Goal: Information Seeking & Learning: Learn about a topic

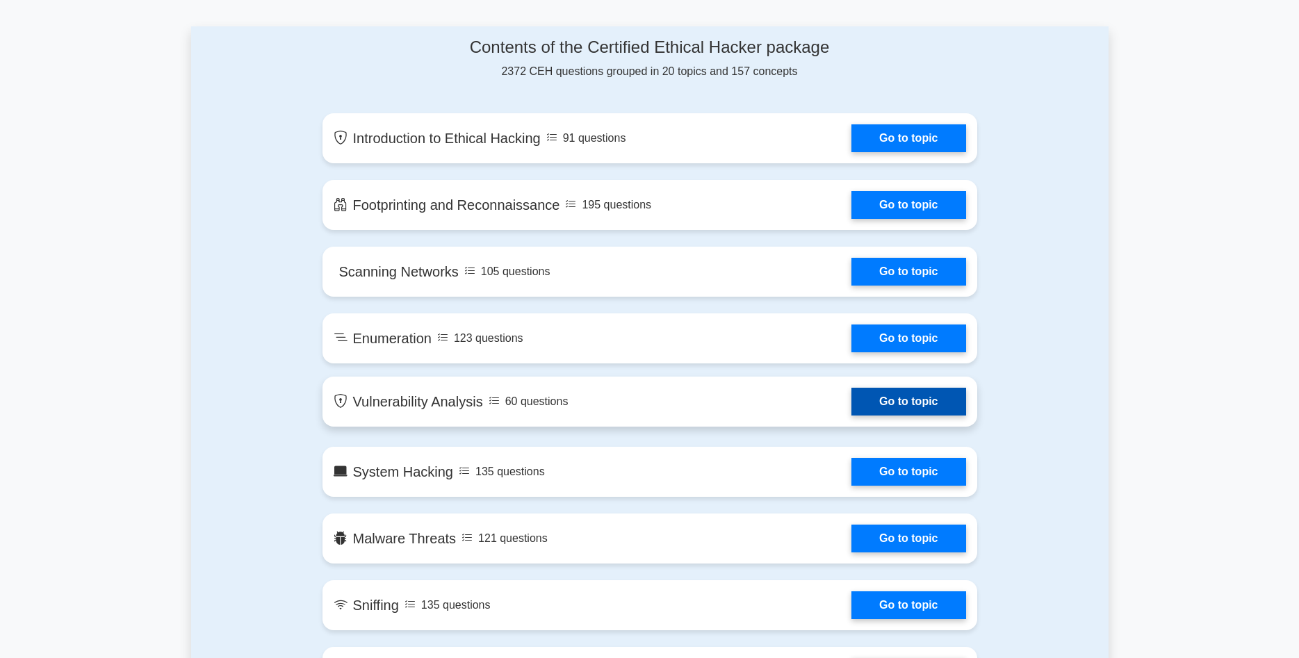
scroll to position [709, 0]
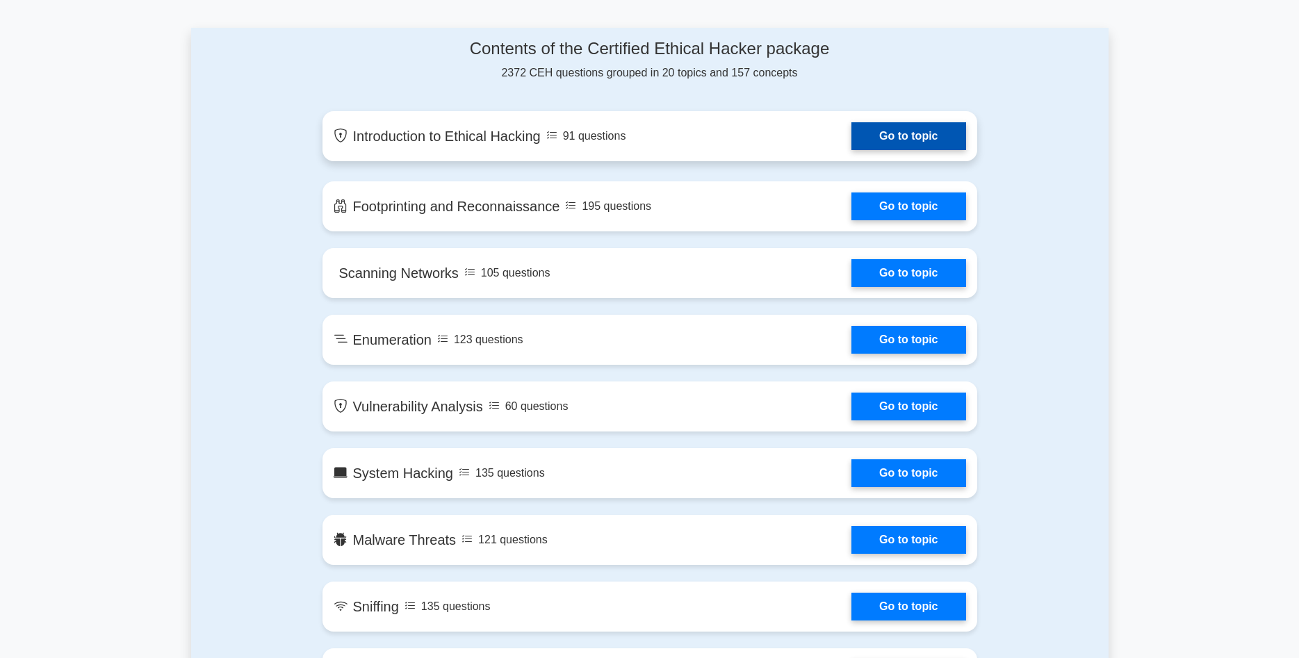
click at [893, 138] on link "Go to topic" at bounding box center [909, 136] width 114 height 28
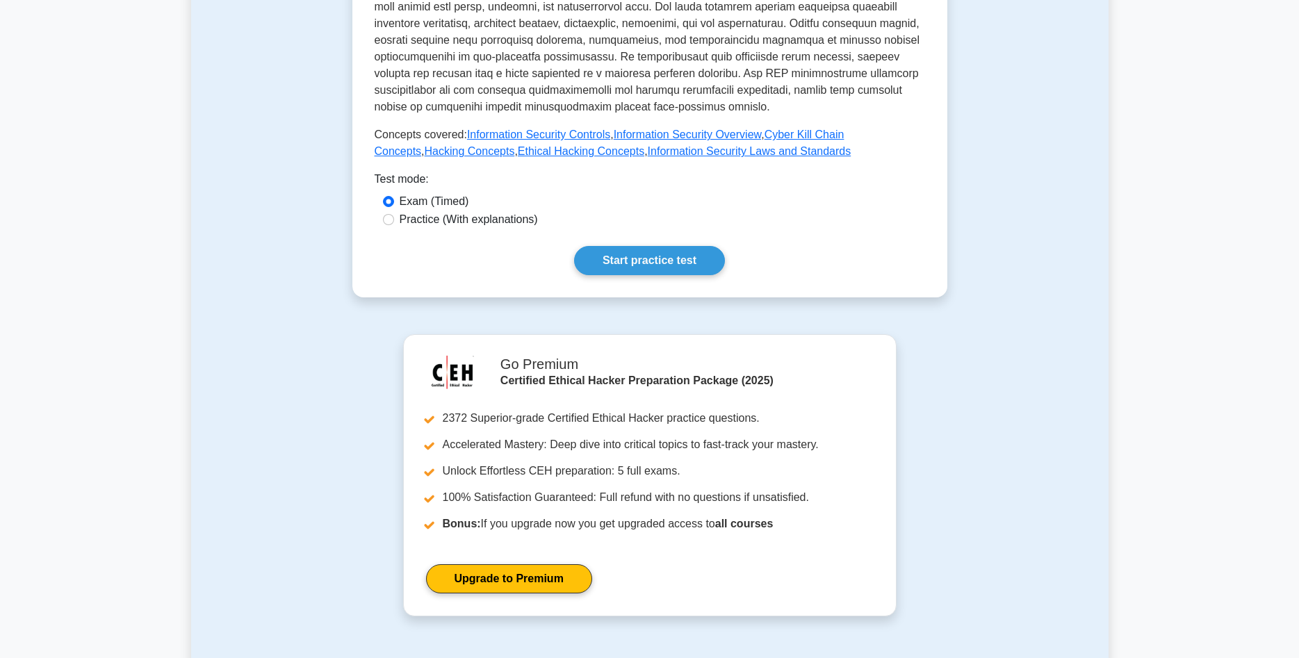
scroll to position [567, 0]
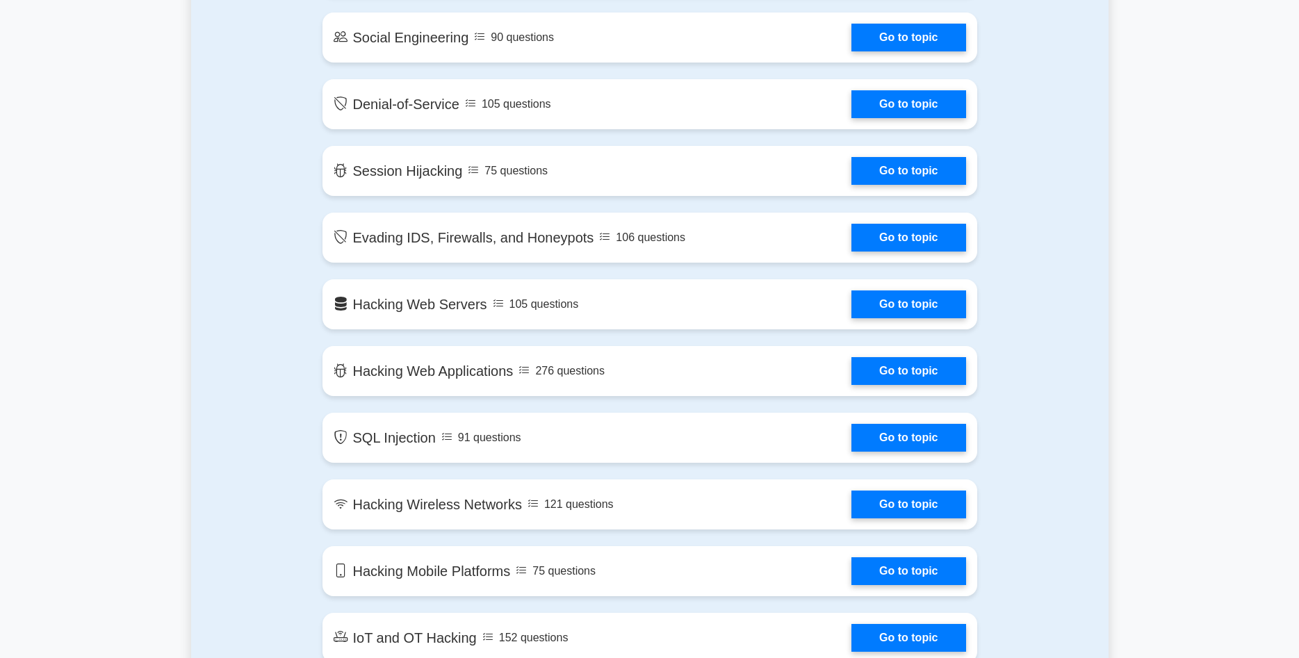
scroll to position [1560, 0]
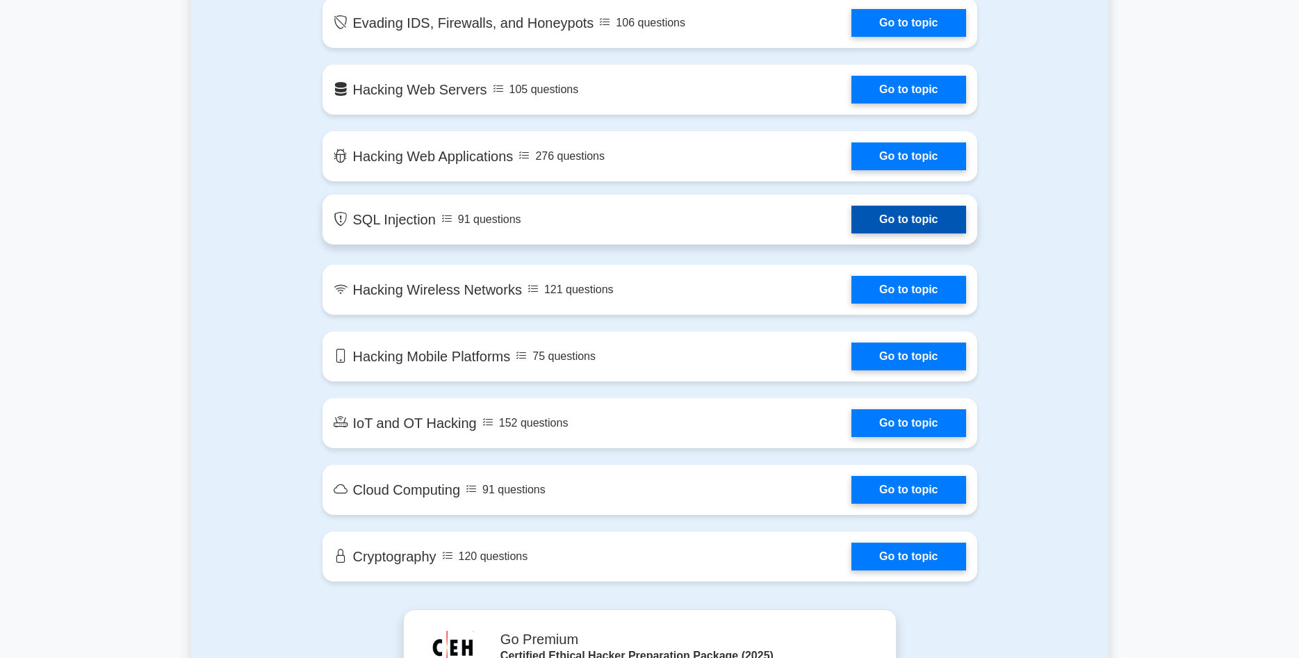
click at [916, 218] on link "Go to topic" at bounding box center [909, 220] width 114 height 28
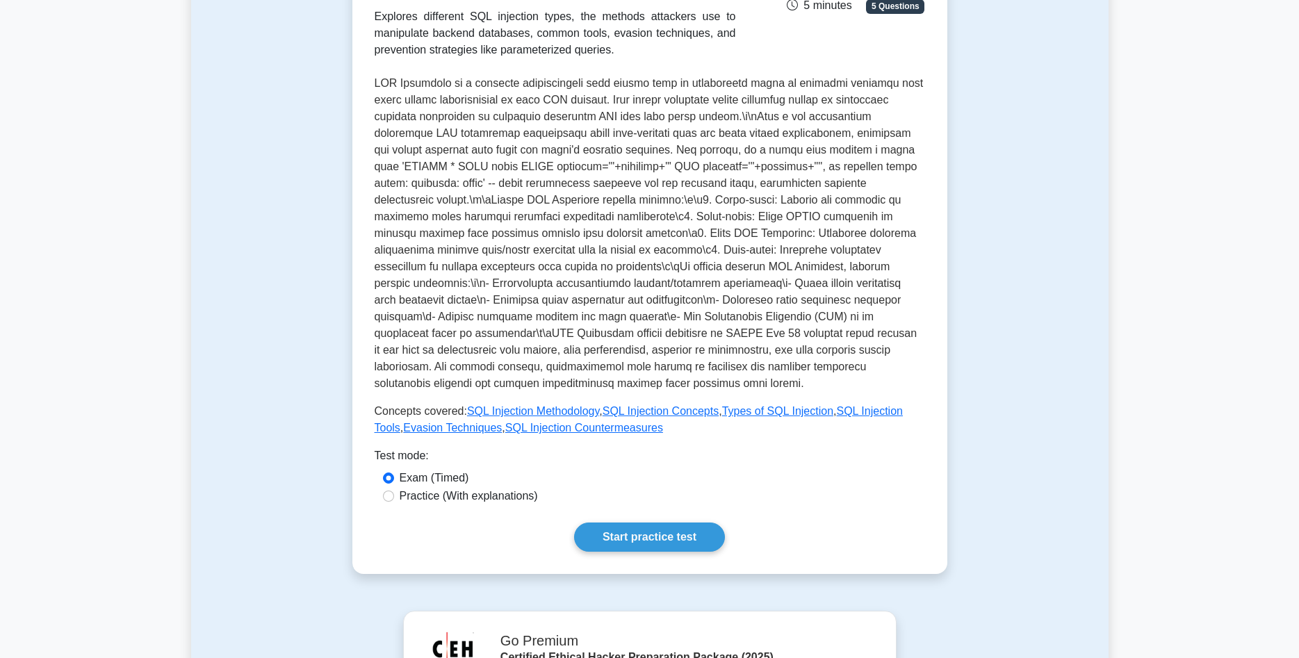
scroll to position [284, 0]
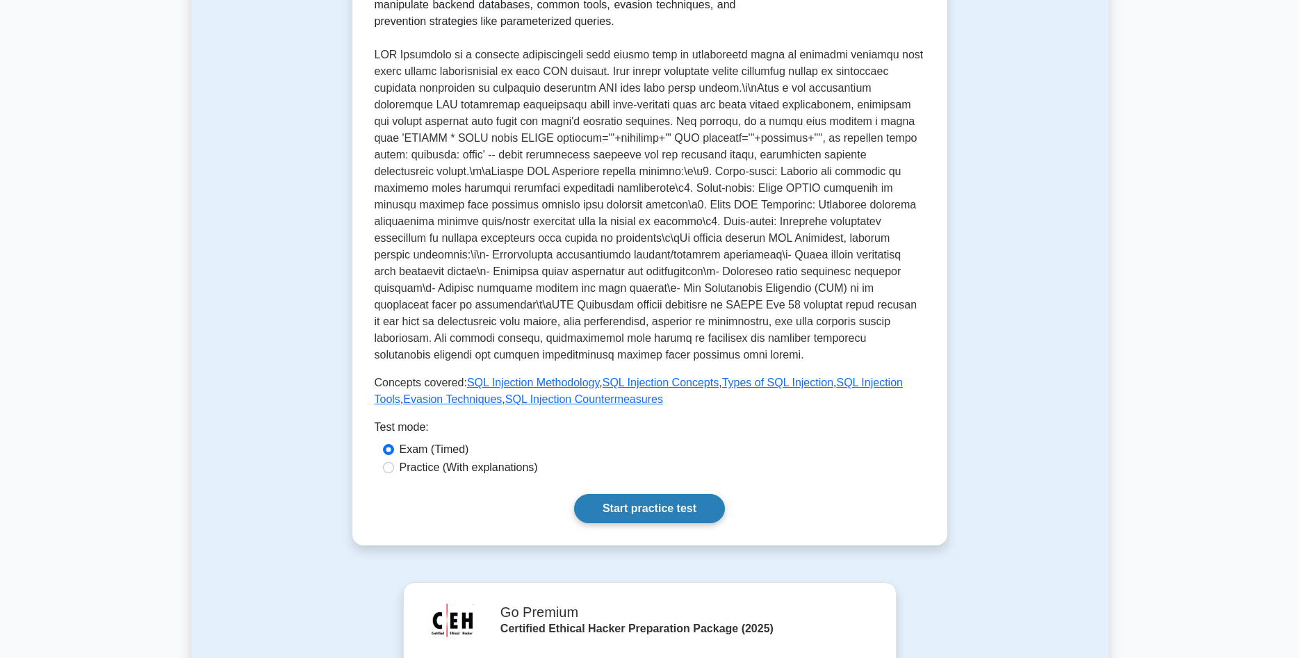
click at [638, 494] on link "Start practice test" at bounding box center [649, 508] width 151 height 29
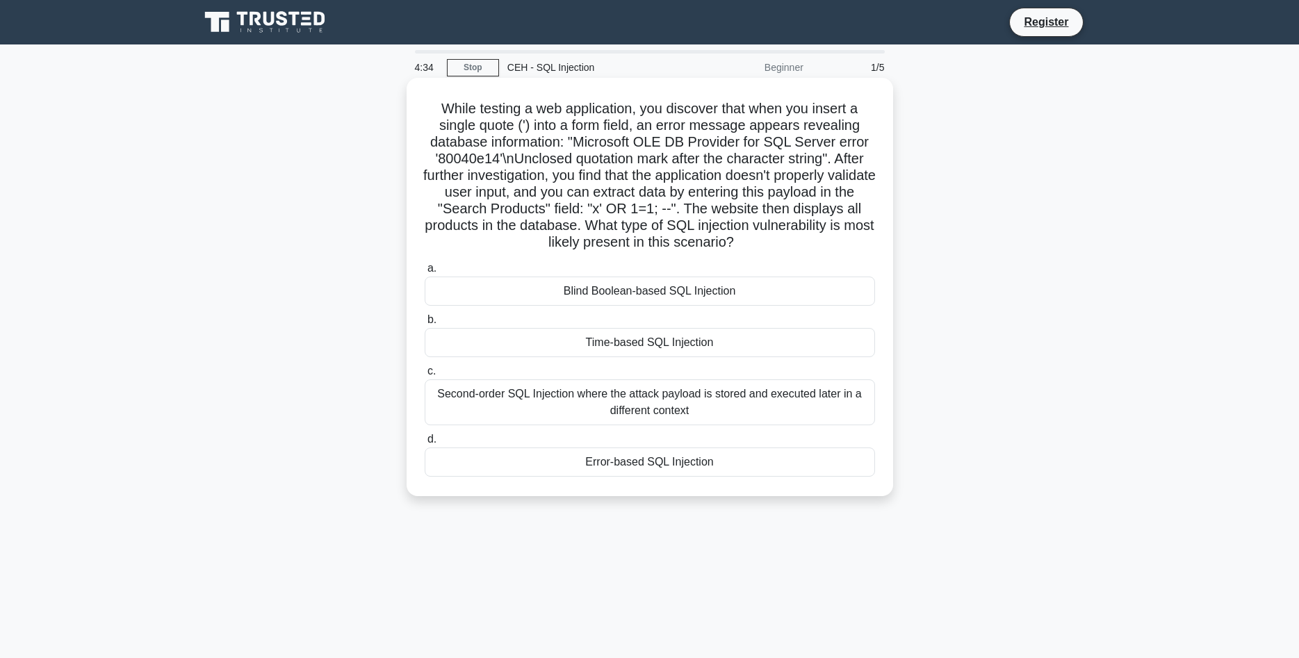
click at [642, 292] on div "Blind Boolean-based SQL Injection" at bounding box center [650, 291] width 451 height 29
click at [425, 273] on input "a. Blind Boolean-based SQL Injection" at bounding box center [425, 268] width 0 height 9
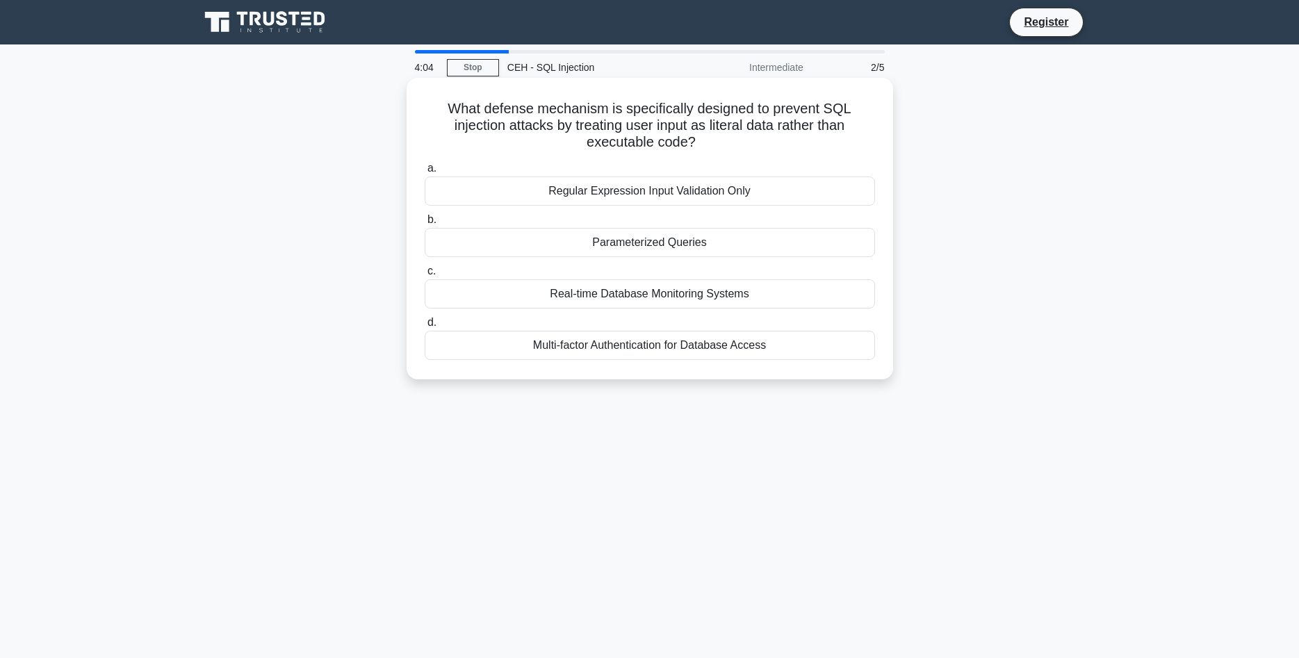
click at [680, 241] on div "Parameterized Queries" at bounding box center [650, 242] width 451 height 29
click at [425, 225] on input "b. Parameterized Queries" at bounding box center [425, 220] width 0 height 9
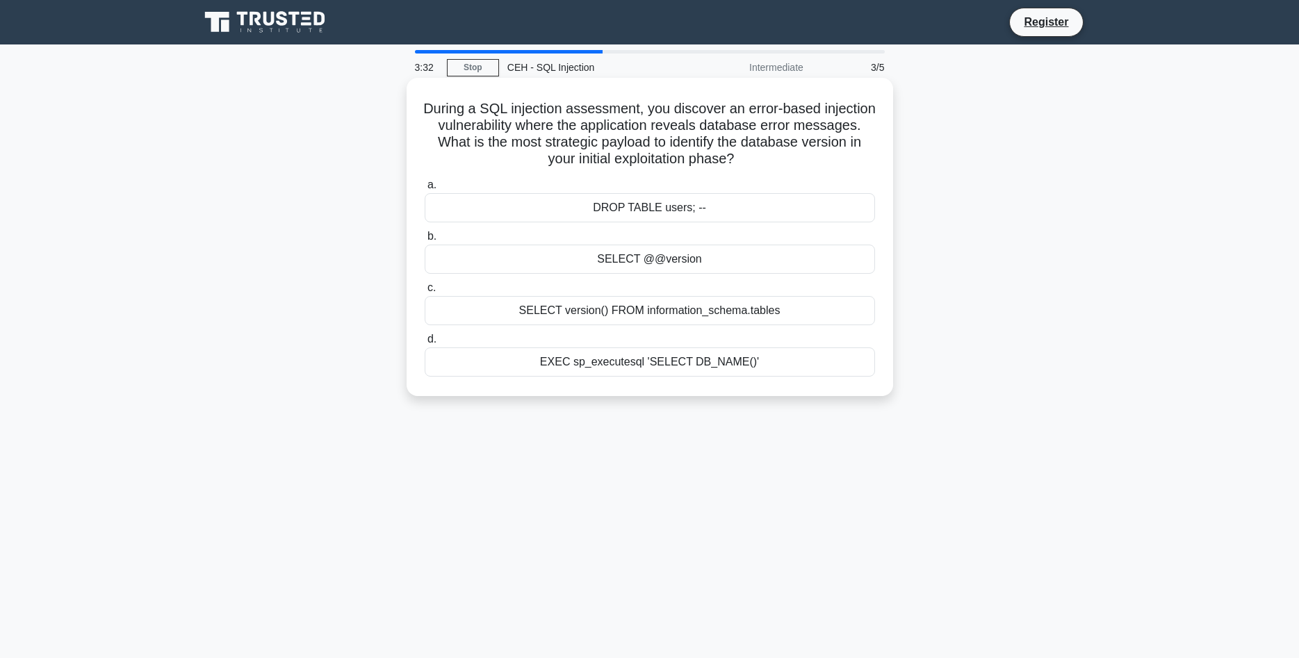
click at [622, 313] on div "SELECT version() FROM information_schema.tables" at bounding box center [650, 310] width 451 height 29
click at [425, 293] on input "c. SELECT version() FROM information_schema.tables" at bounding box center [425, 288] width 0 height 9
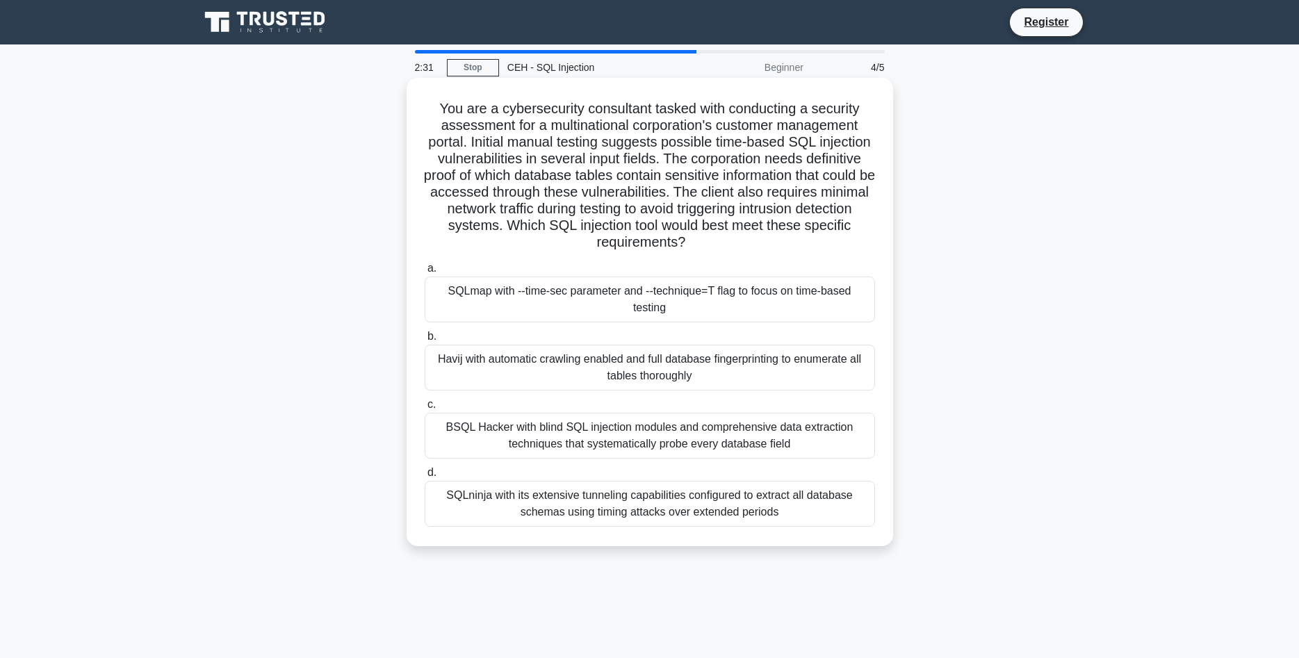
click at [644, 508] on div "SQLninja with its extensive tunneling capabilities configured to extract all da…" at bounding box center [650, 504] width 451 height 46
click at [425, 478] on input "d. SQLninja with its extensive tunneling capabilities configured to extract all…" at bounding box center [425, 473] width 0 height 9
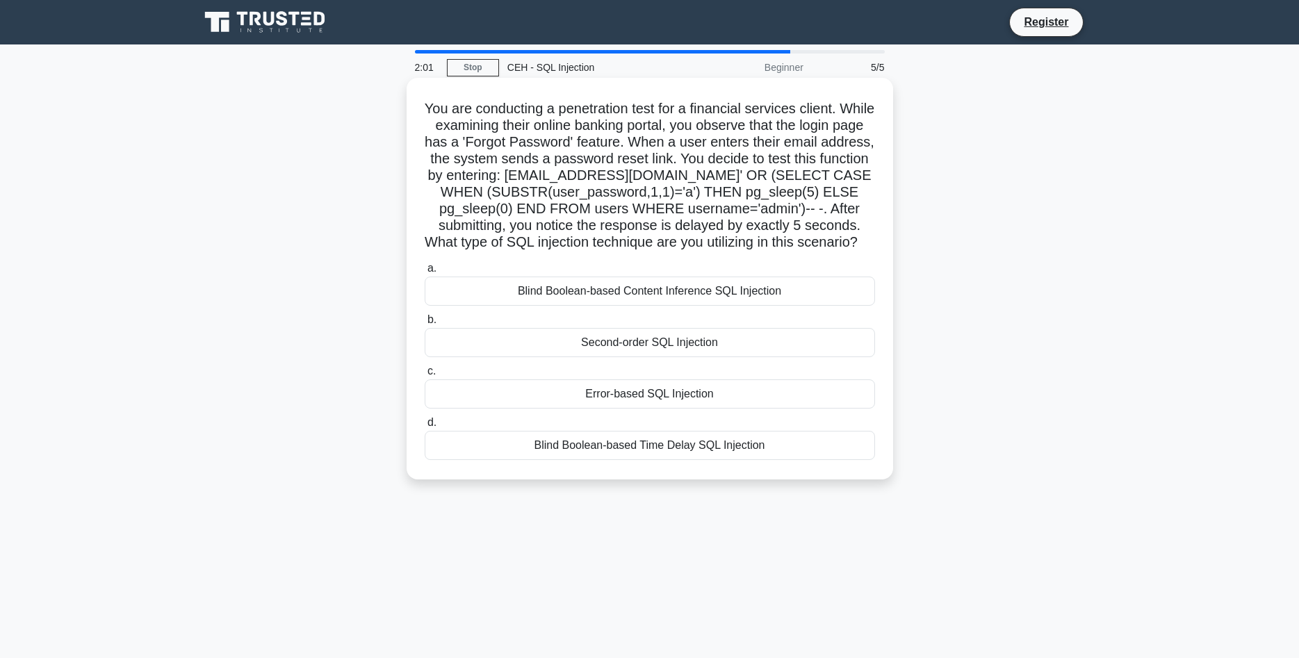
click at [683, 447] on div "Blind Boolean-based Time Delay SQL Injection" at bounding box center [650, 445] width 451 height 29
click at [425, 428] on input "d. Blind Boolean-based Time Delay SQL Injection" at bounding box center [425, 423] width 0 height 9
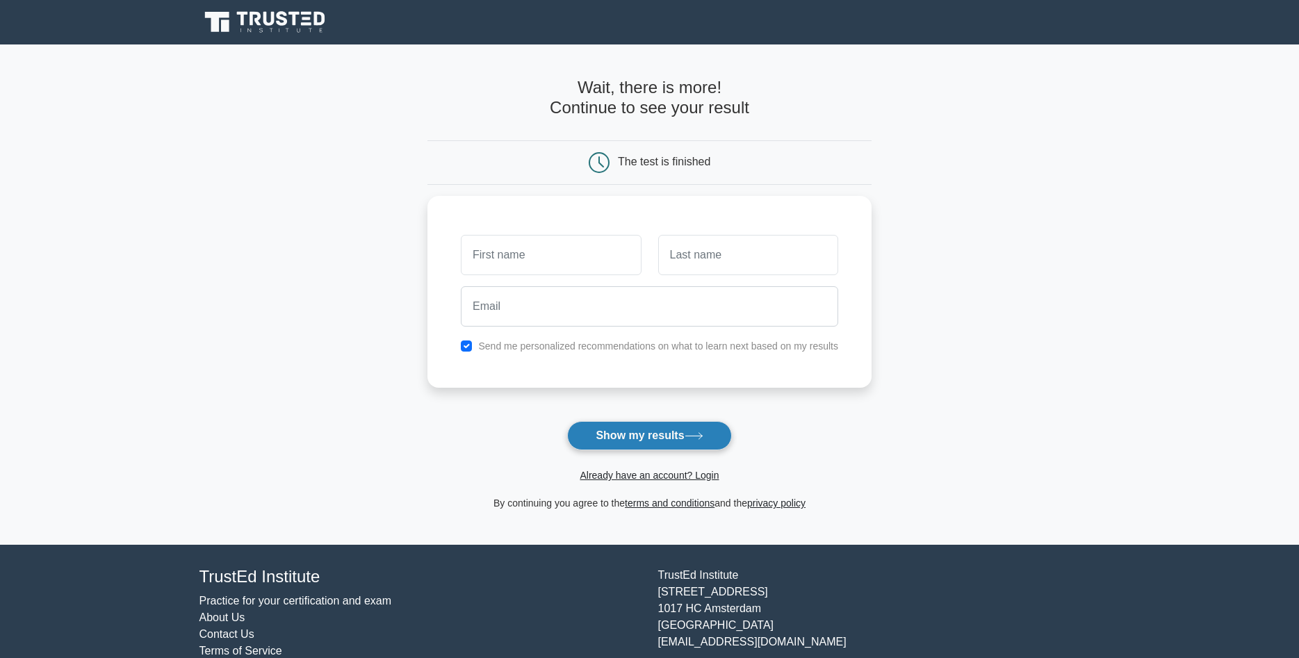
click at [662, 437] on button "Show my results" at bounding box center [649, 435] width 164 height 29
click at [661, 437] on button "Show my results" at bounding box center [649, 435] width 164 height 29
type input "Sodik"
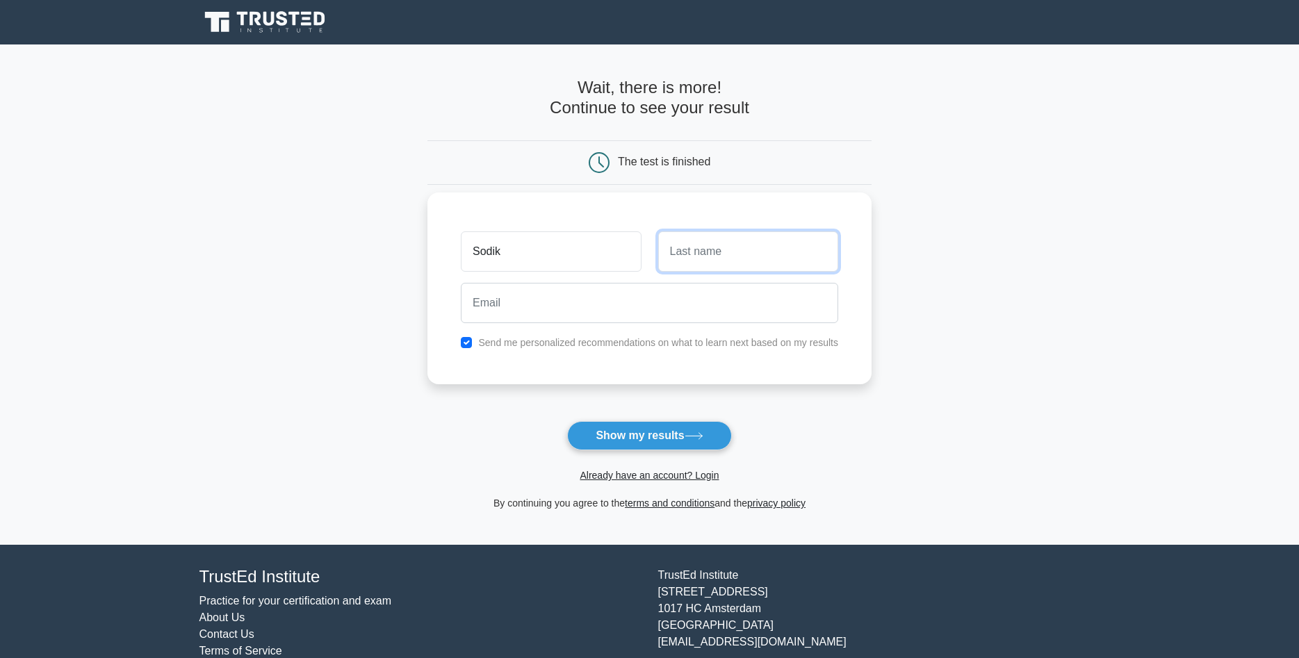
click at [688, 238] on input "text" at bounding box center [748, 252] width 180 height 40
type input "Tursunboev"
click at [603, 300] on input "email" at bounding box center [650, 303] width 378 height 40
click at [465, 339] on input "checkbox" at bounding box center [466, 342] width 11 height 11
checkbox input "false"
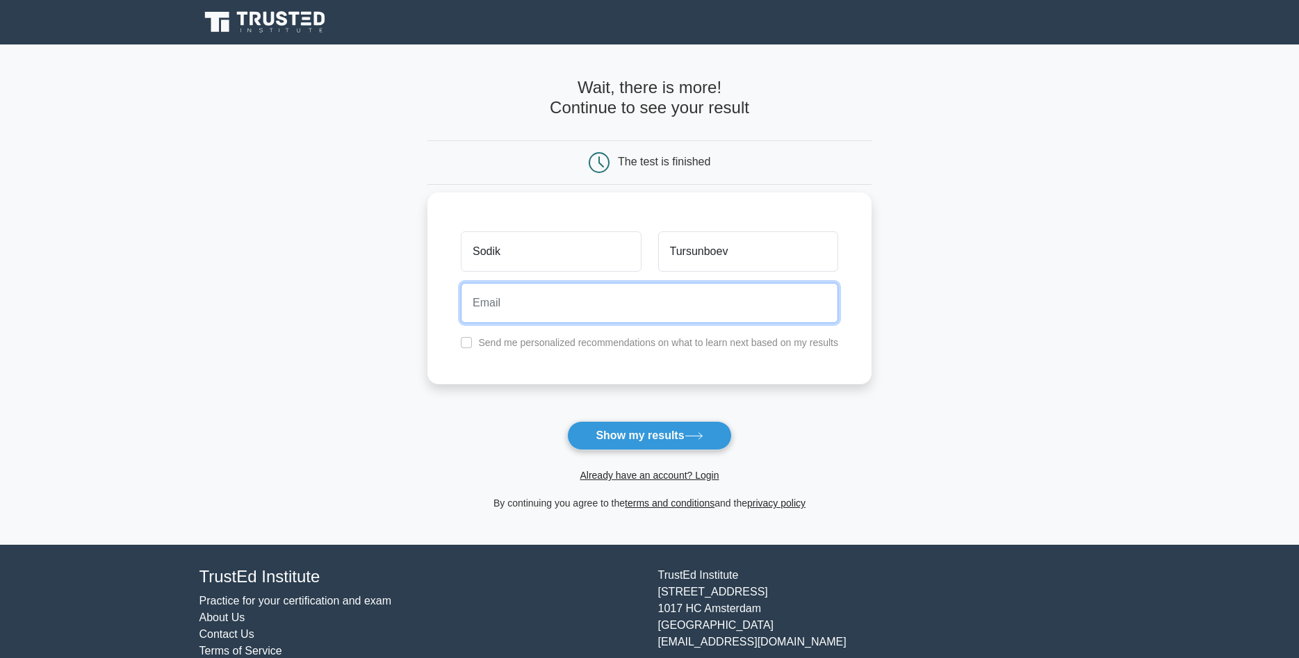
click at [490, 307] on input "email" at bounding box center [650, 303] width 378 height 40
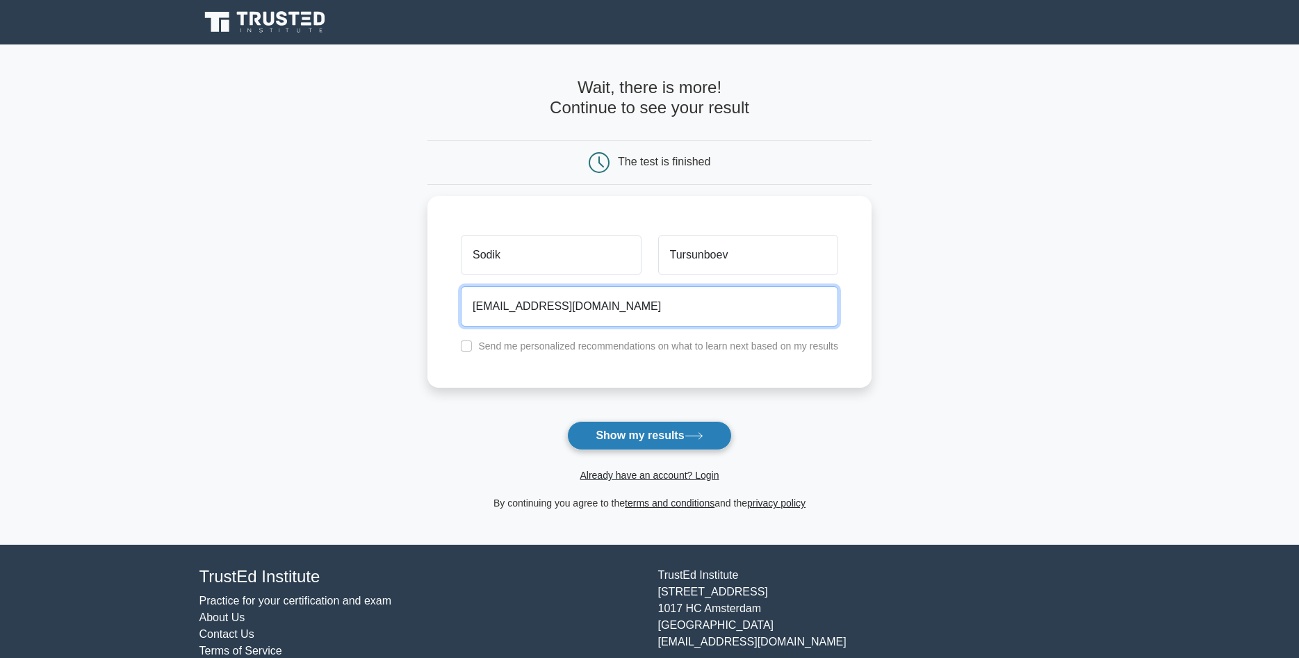
type input "sodiqtursunboev@gmail.com"
click at [669, 430] on button "Show my results" at bounding box center [649, 435] width 164 height 29
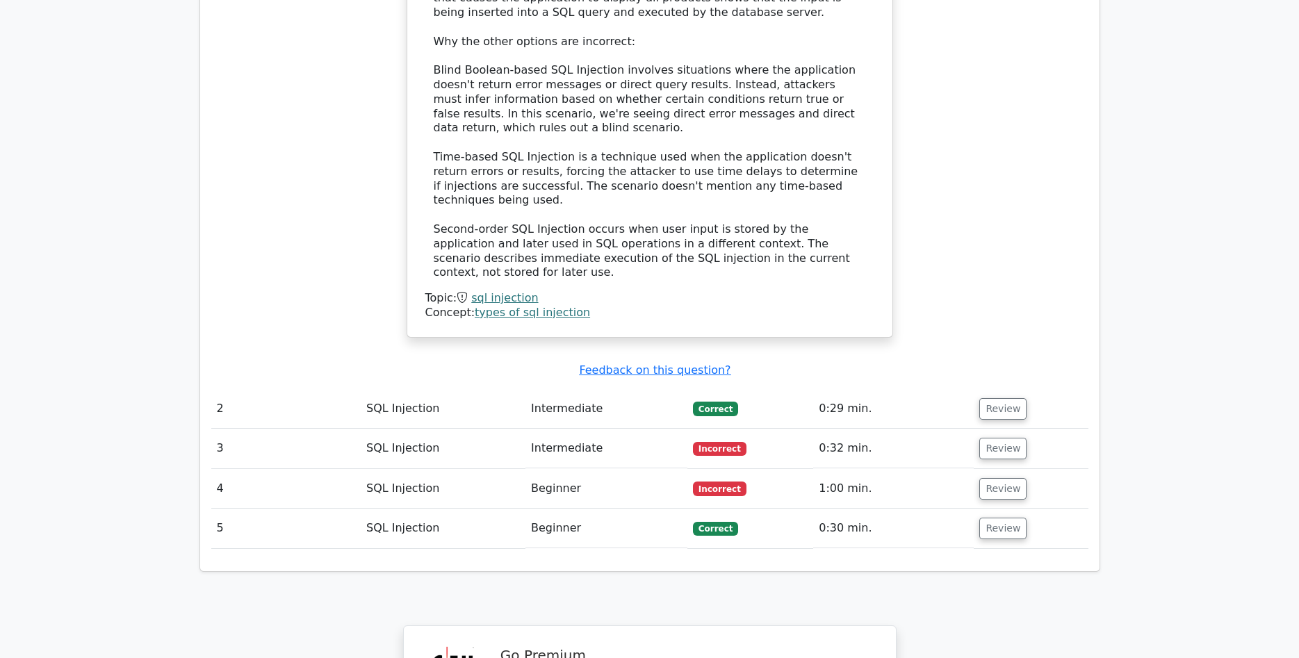
scroll to position [1702, 0]
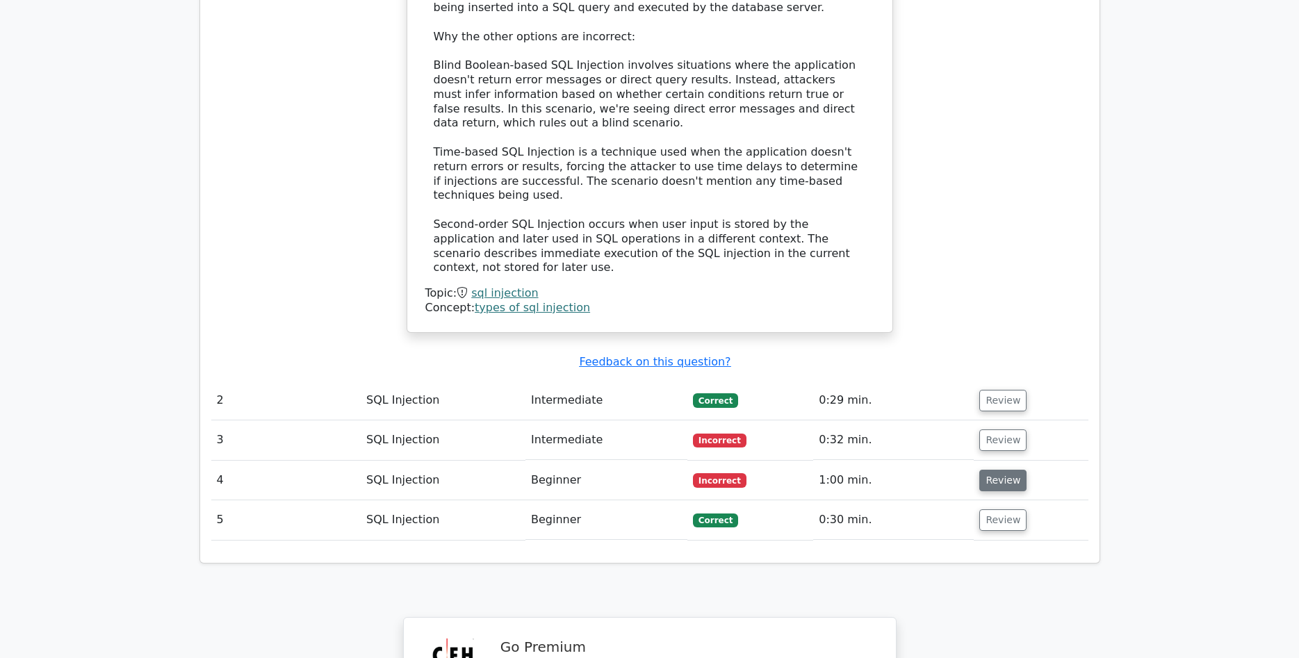
click at [999, 470] on button "Review" at bounding box center [1003, 481] width 47 height 22
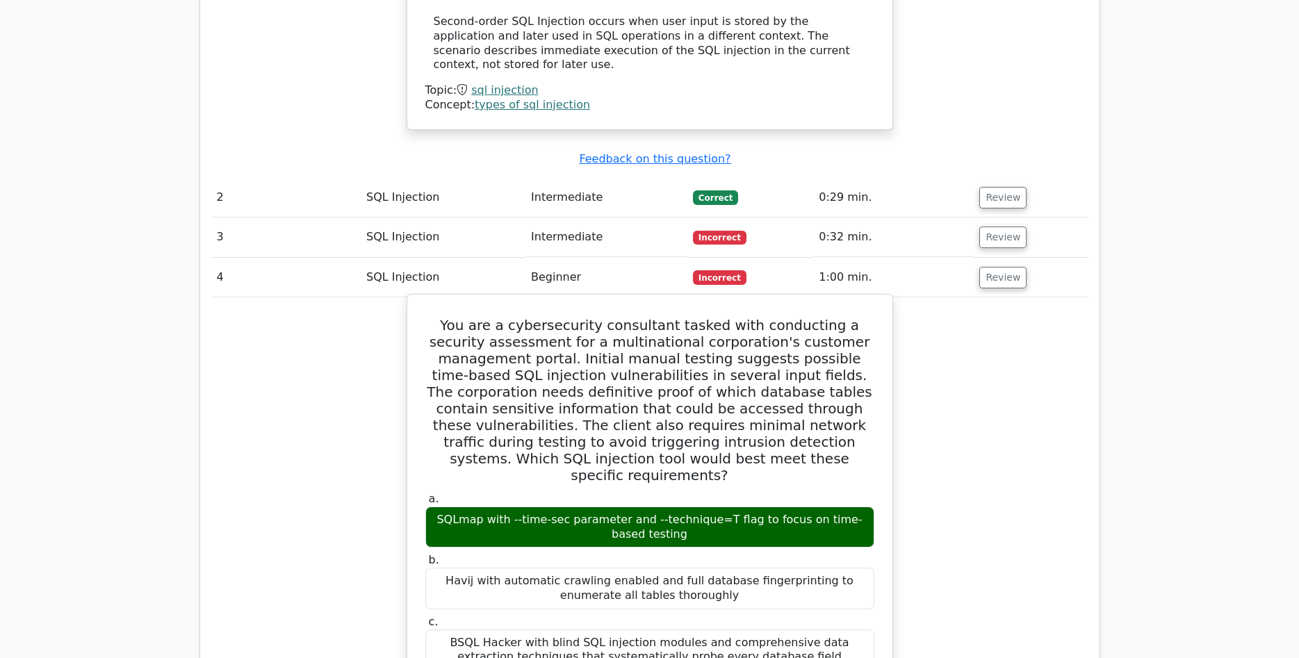
scroll to position [1844, 0]
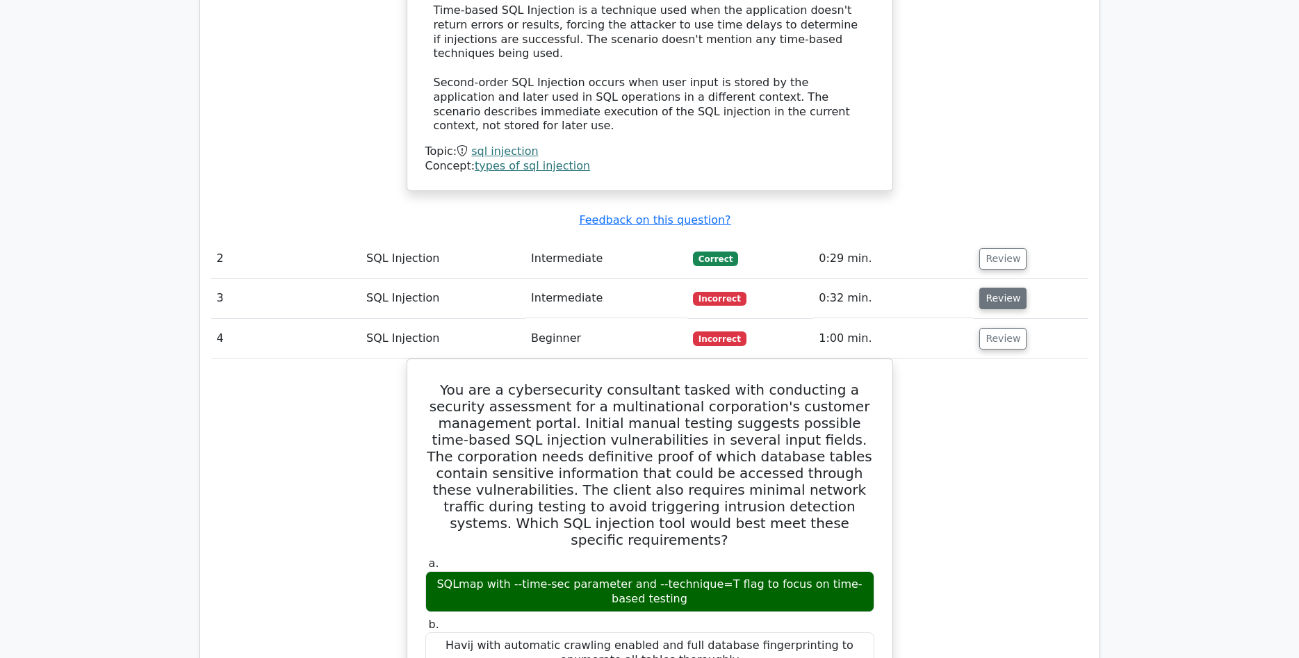
click at [1007, 288] on button "Review" at bounding box center [1003, 299] width 47 height 22
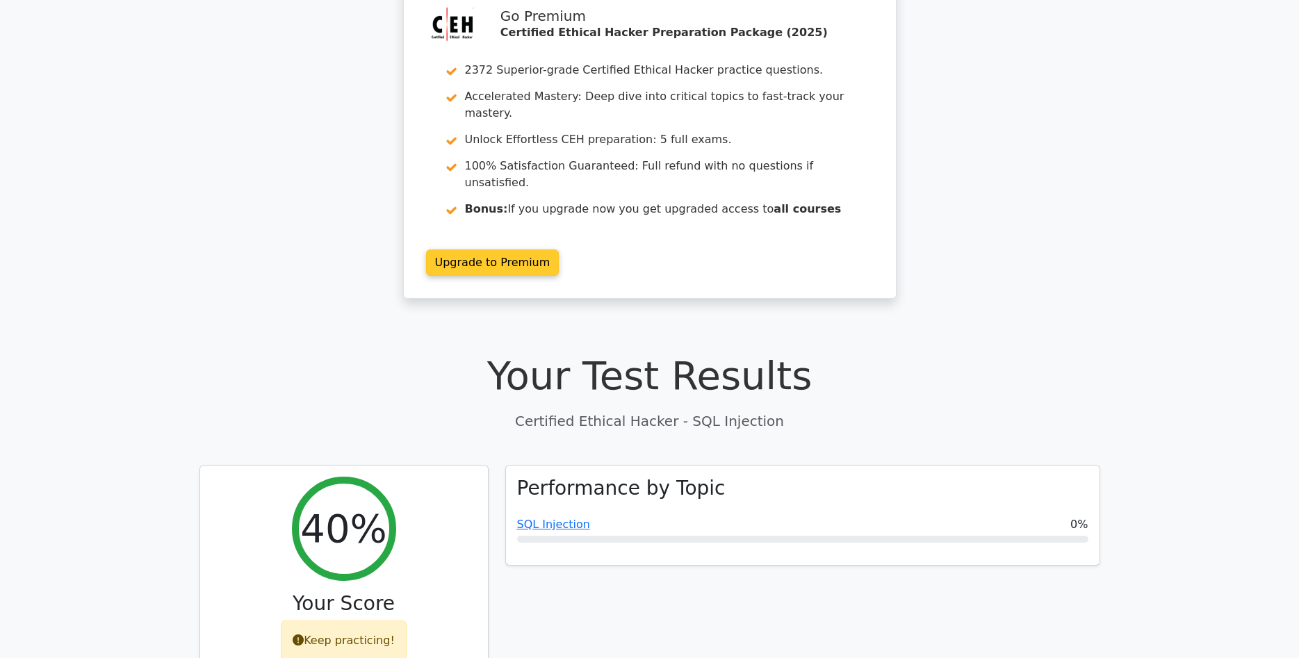
scroll to position [0, 0]
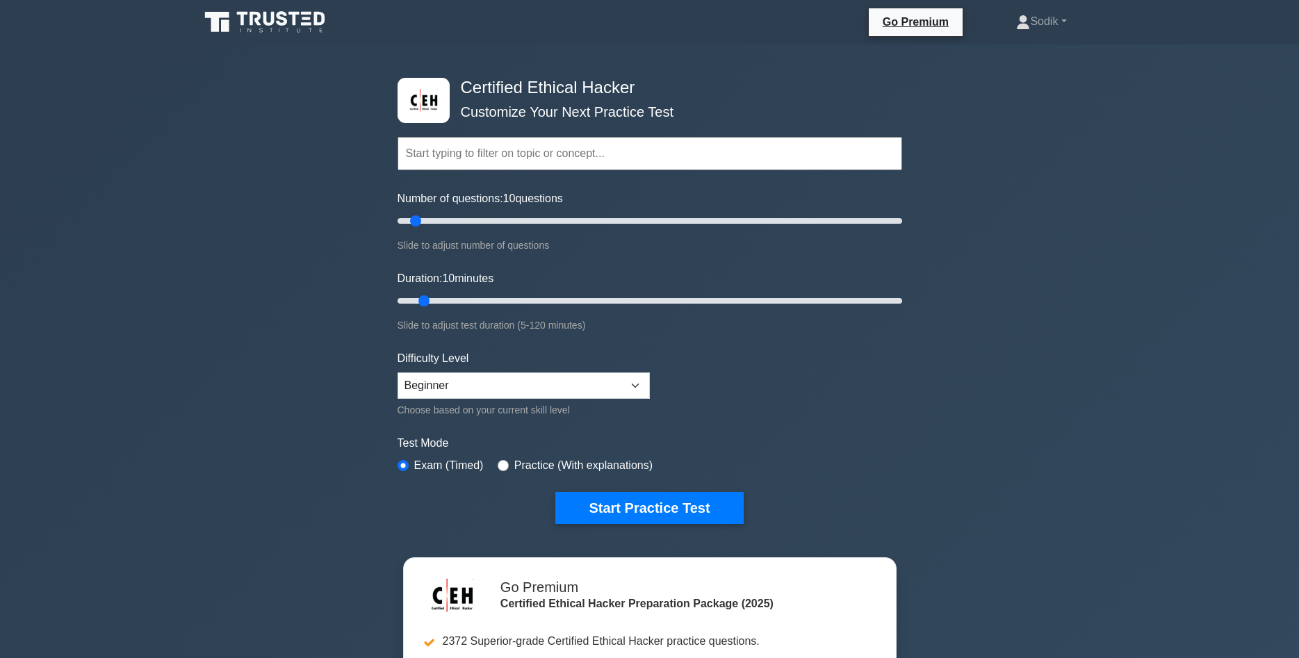
scroll to position [1560, 0]
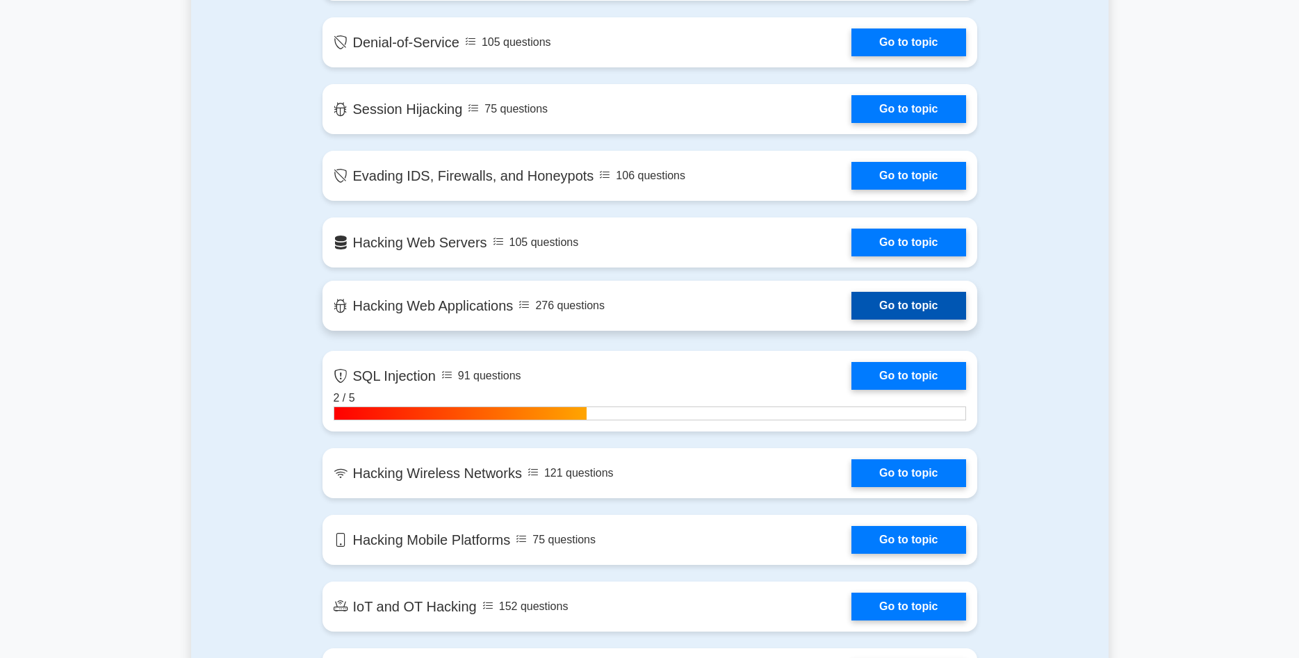
click at [889, 300] on link "Go to topic" at bounding box center [909, 306] width 114 height 28
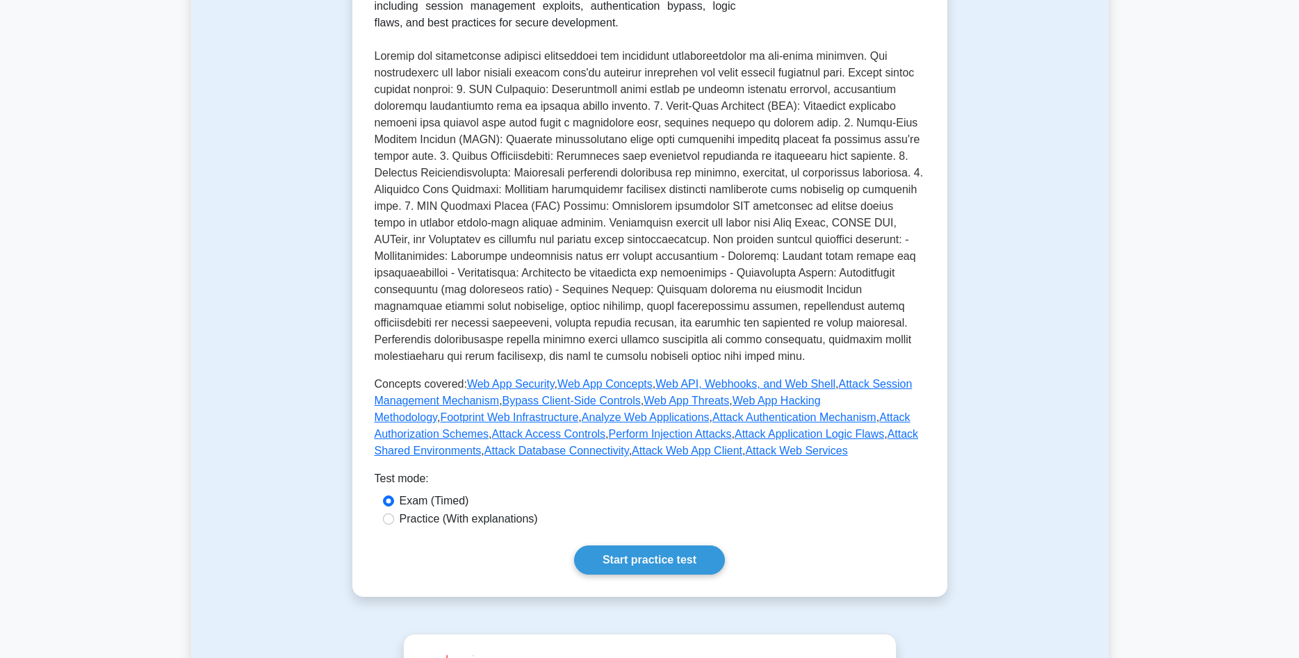
scroll to position [284, 0]
click at [651, 557] on link "Start practice test" at bounding box center [649, 558] width 151 height 29
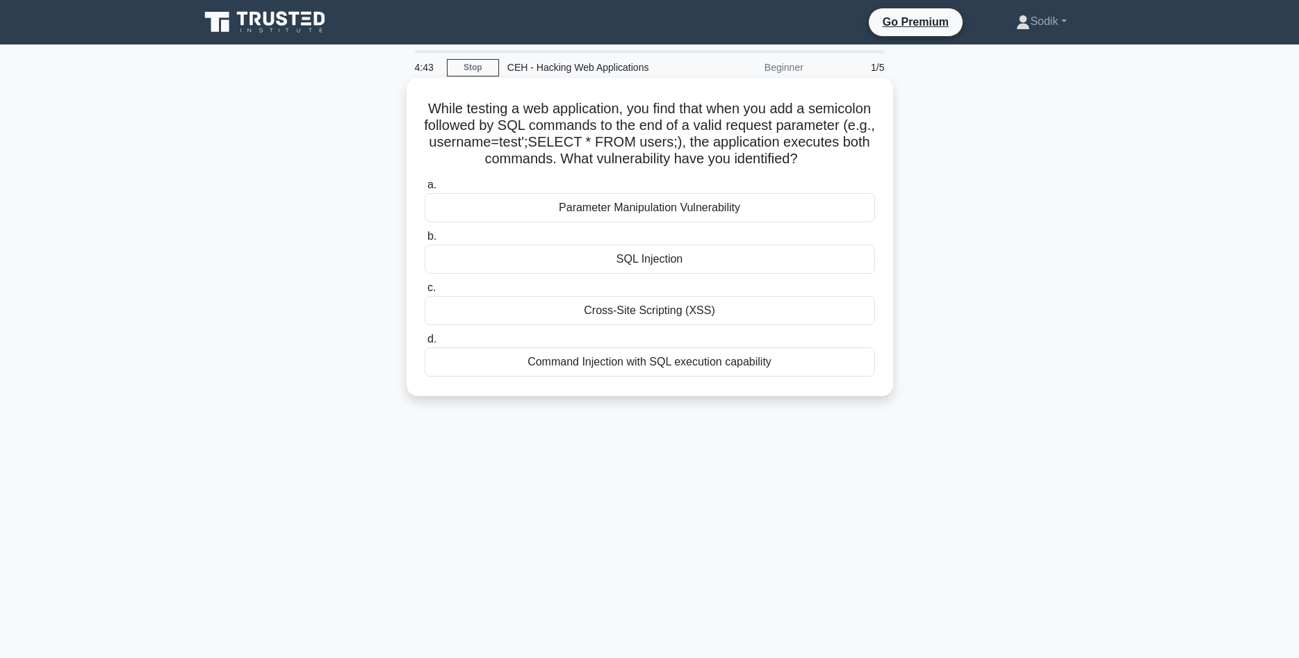
click at [654, 261] on div "SQL Injection" at bounding box center [650, 259] width 451 height 29
click at [425, 241] on input "b. SQL Injection" at bounding box center [425, 236] width 0 height 9
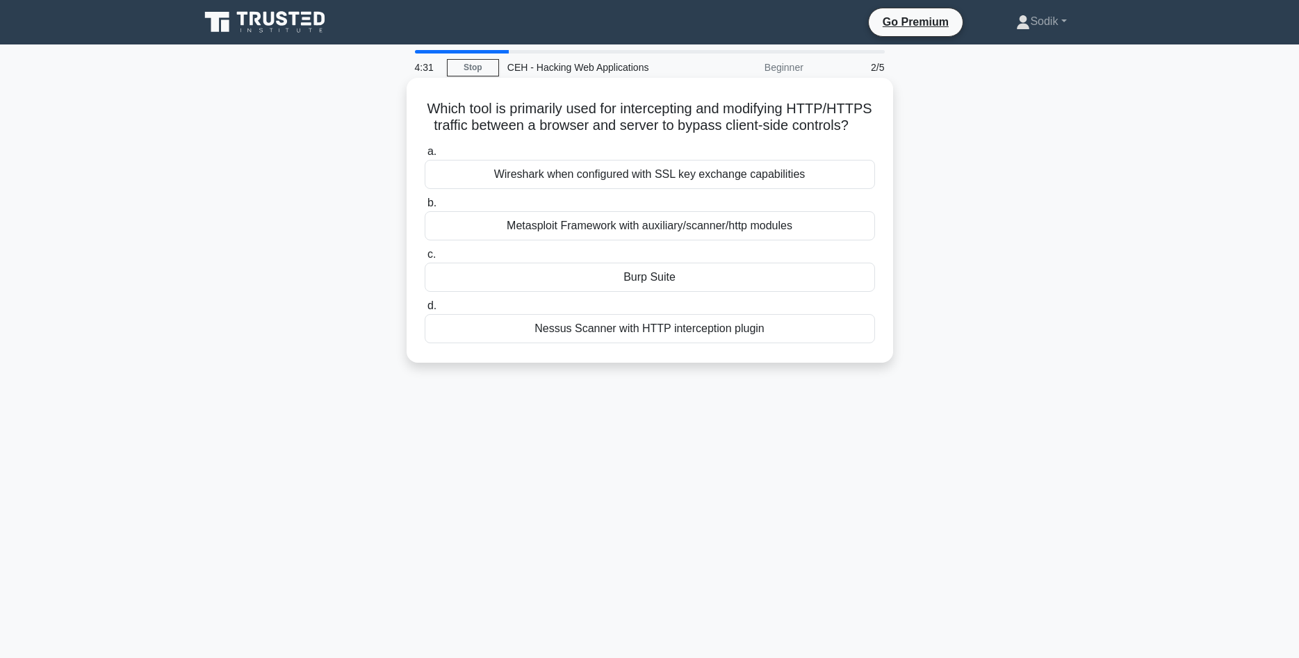
click at [650, 277] on div "Burp Suite" at bounding box center [650, 277] width 451 height 29
click at [425, 259] on input "c. Burp Suite" at bounding box center [425, 254] width 0 height 9
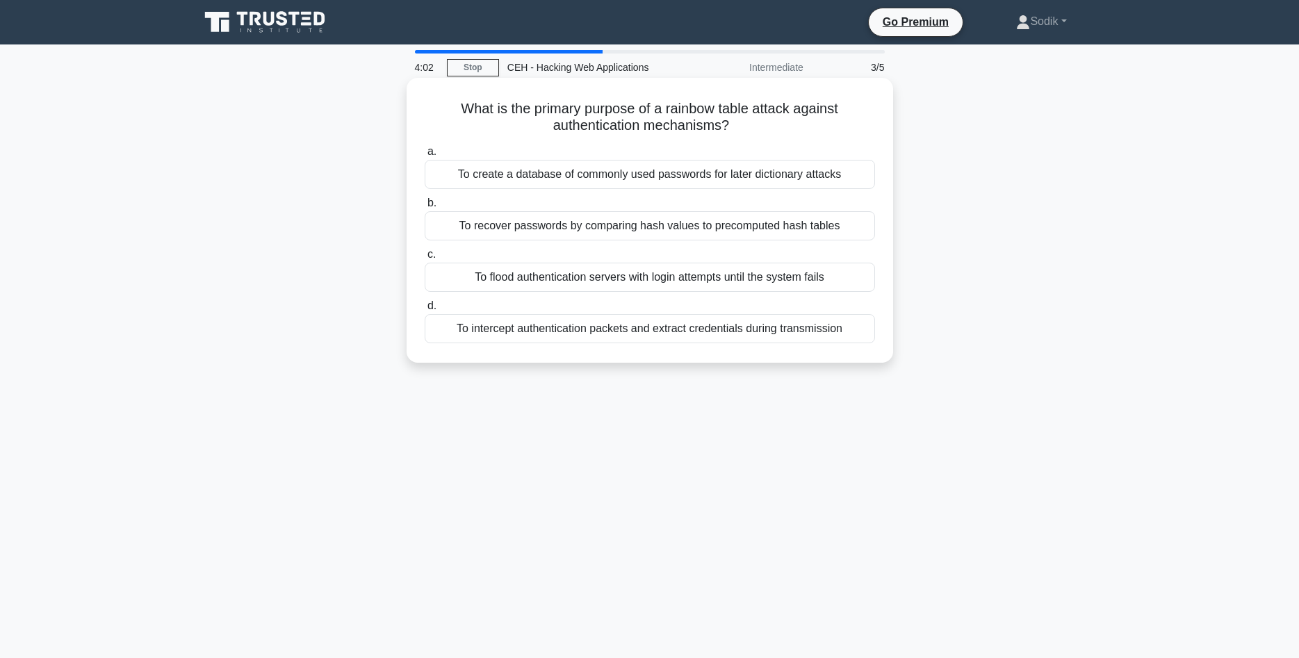
click at [698, 279] on div "To flood authentication servers with login attempts until the system fails" at bounding box center [650, 277] width 451 height 29
click at [425, 259] on input "c. To flood authentication servers with login attempts until the system fails" at bounding box center [425, 254] width 0 height 9
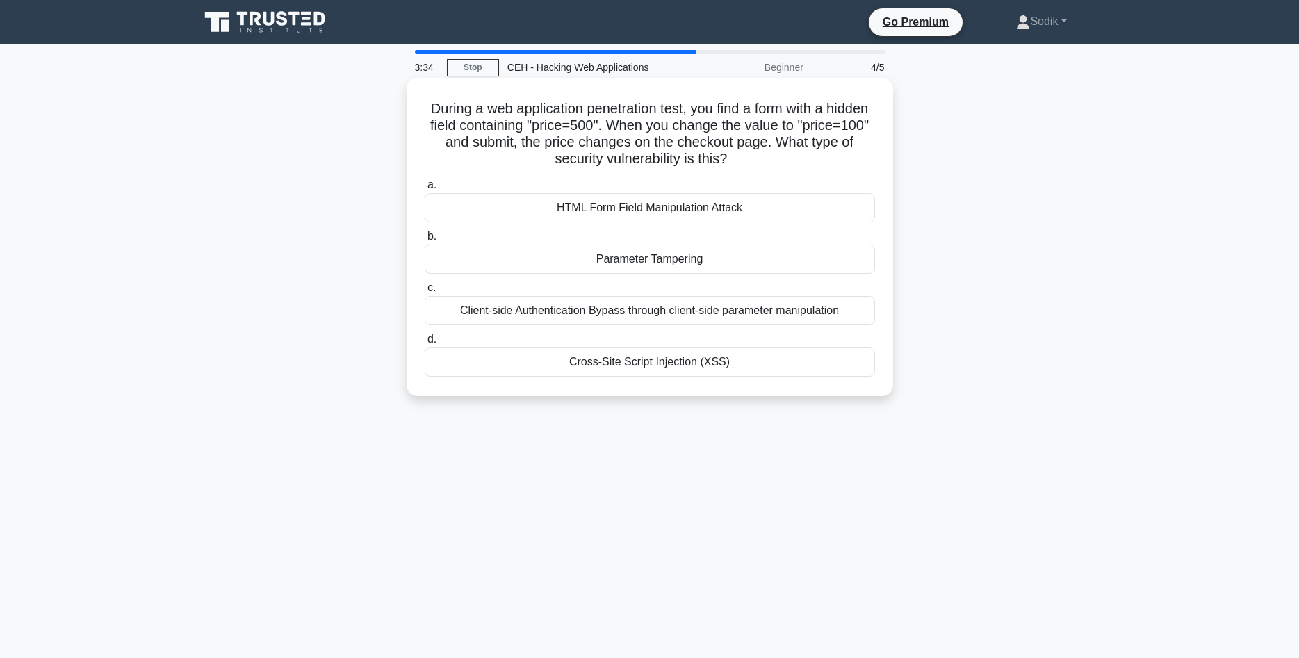
click at [709, 311] on div "Client-side Authentication Bypass through client-side parameter manipulation" at bounding box center [650, 310] width 451 height 29
click at [425, 293] on input "c. Client-side Authentication Bypass through client-side parameter manipulation" at bounding box center [425, 288] width 0 height 9
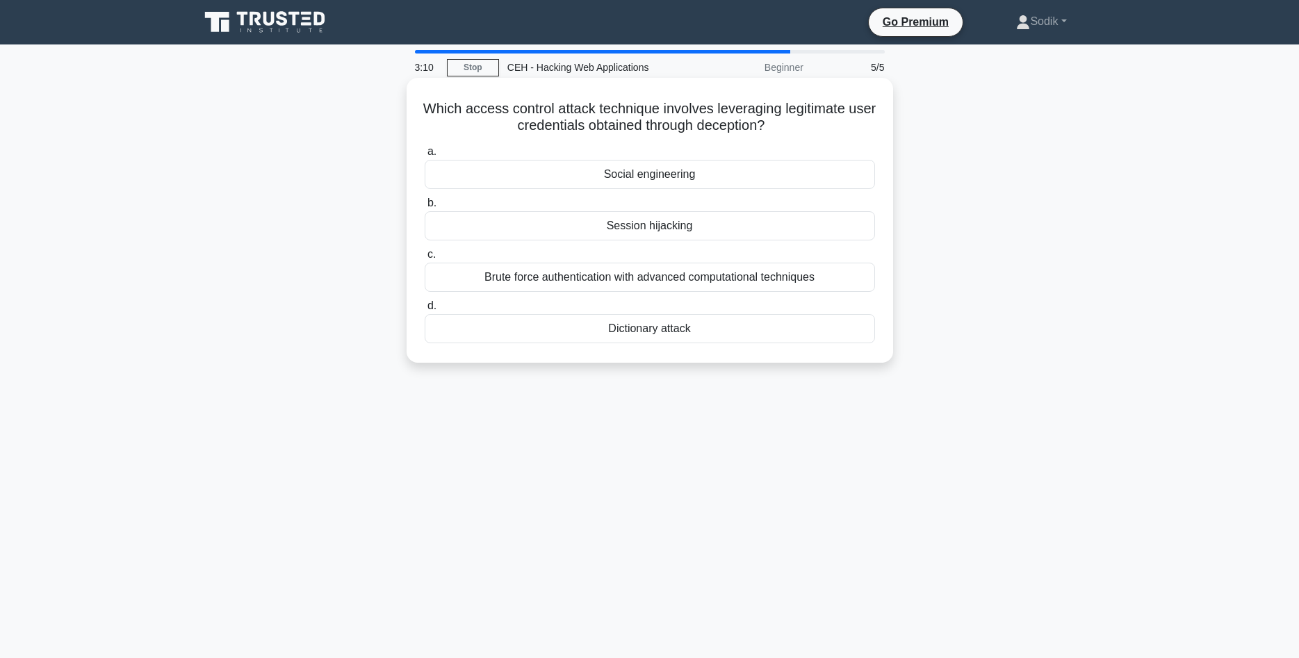
click at [653, 225] on div "Session hijacking" at bounding box center [650, 225] width 451 height 29
click at [425, 208] on input "b. Session hijacking" at bounding box center [425, 203] width 0 height 9
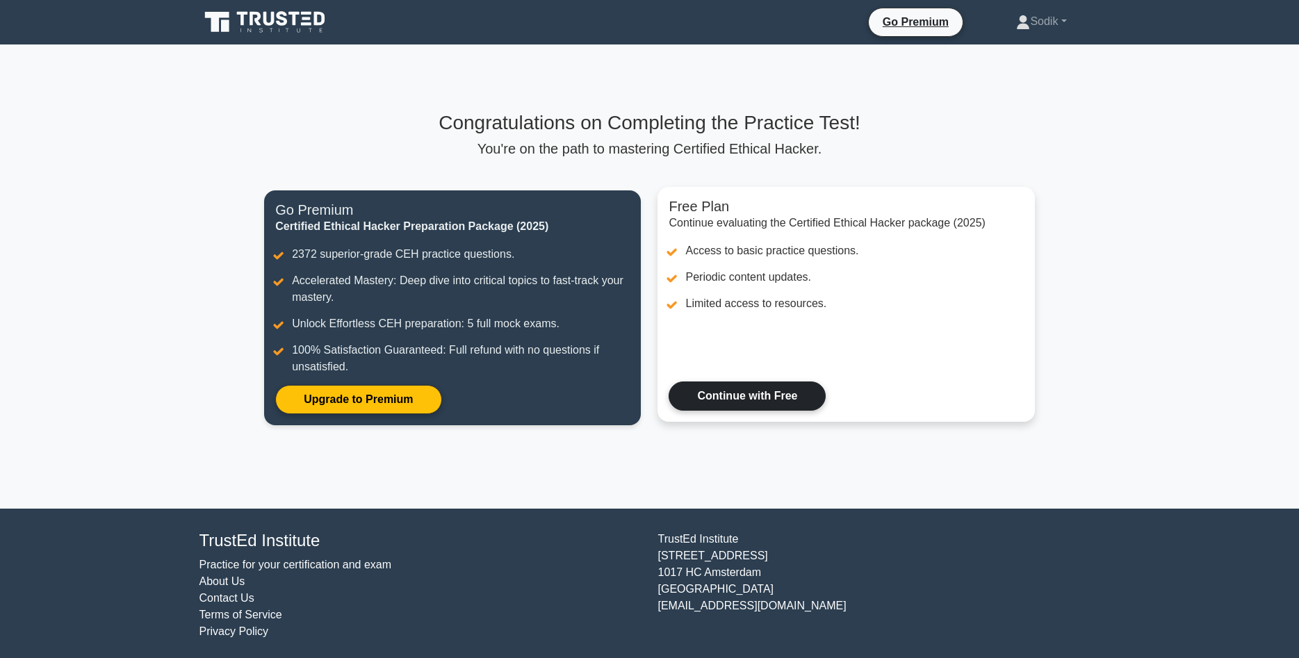
click at [754, 394] on link "Continue with Free" at bounding box center [747, 396] width 157 height 29
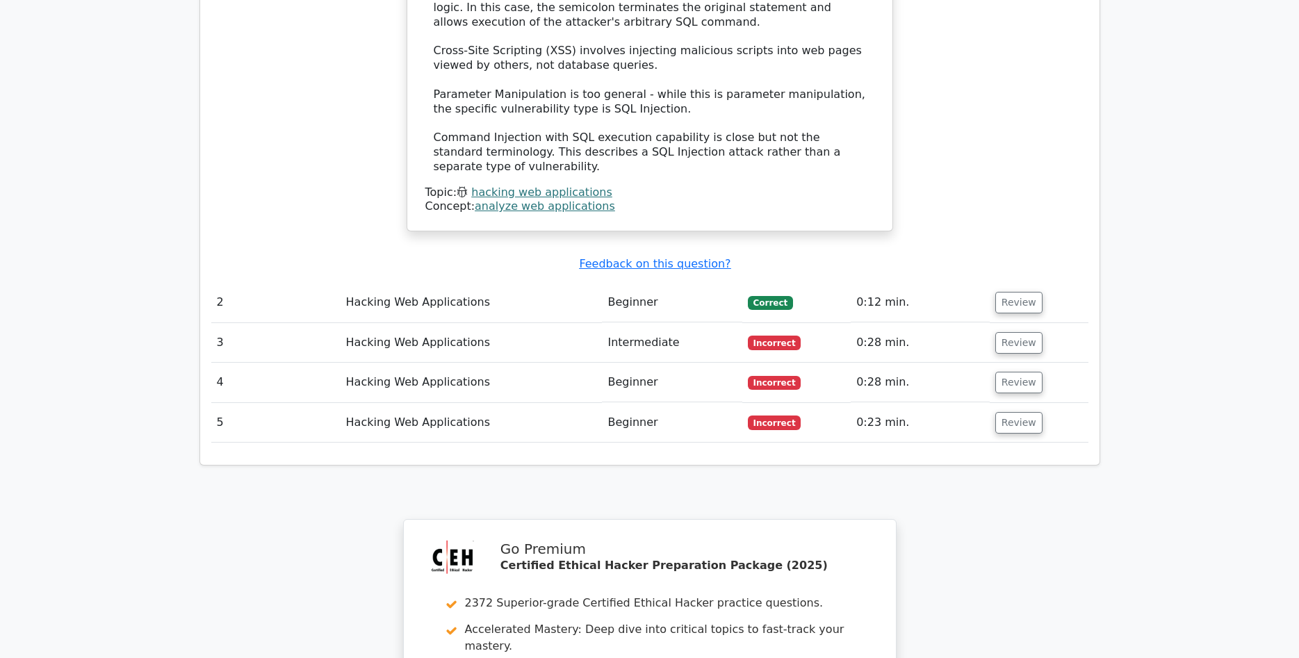
scroll to position [1560, 0]
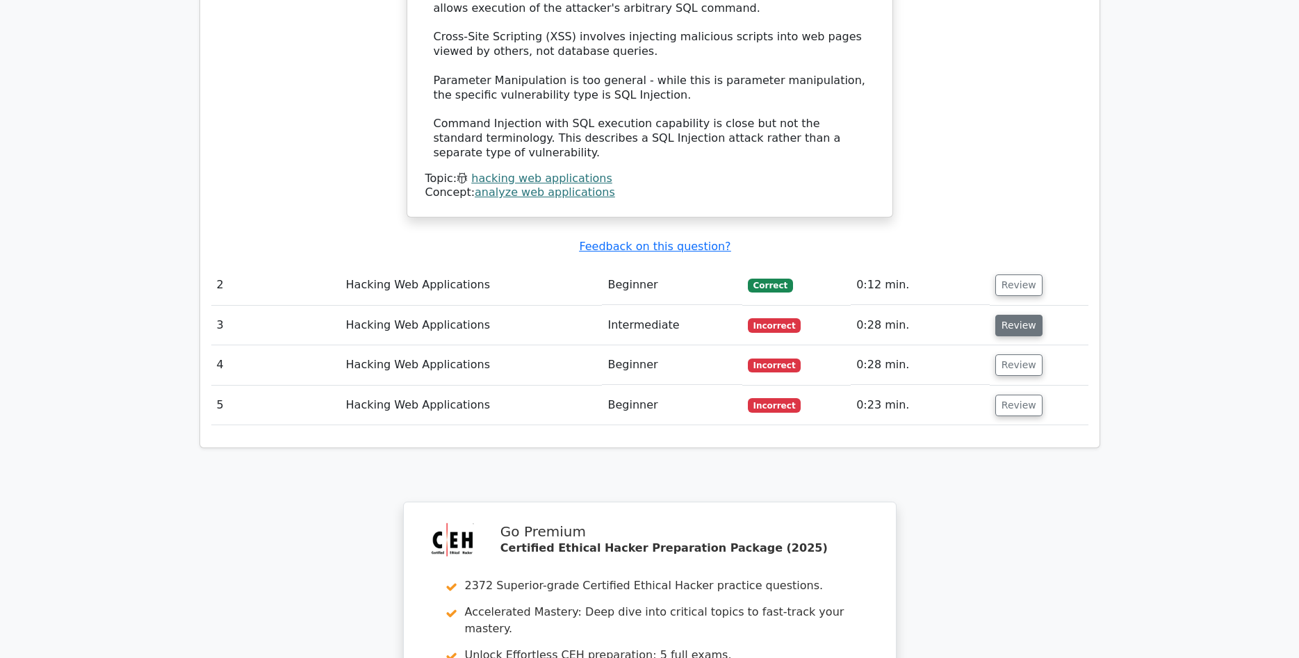
click at [1019, 315] on button "Review" at bounding box center [1019, 326] width 47 height 22
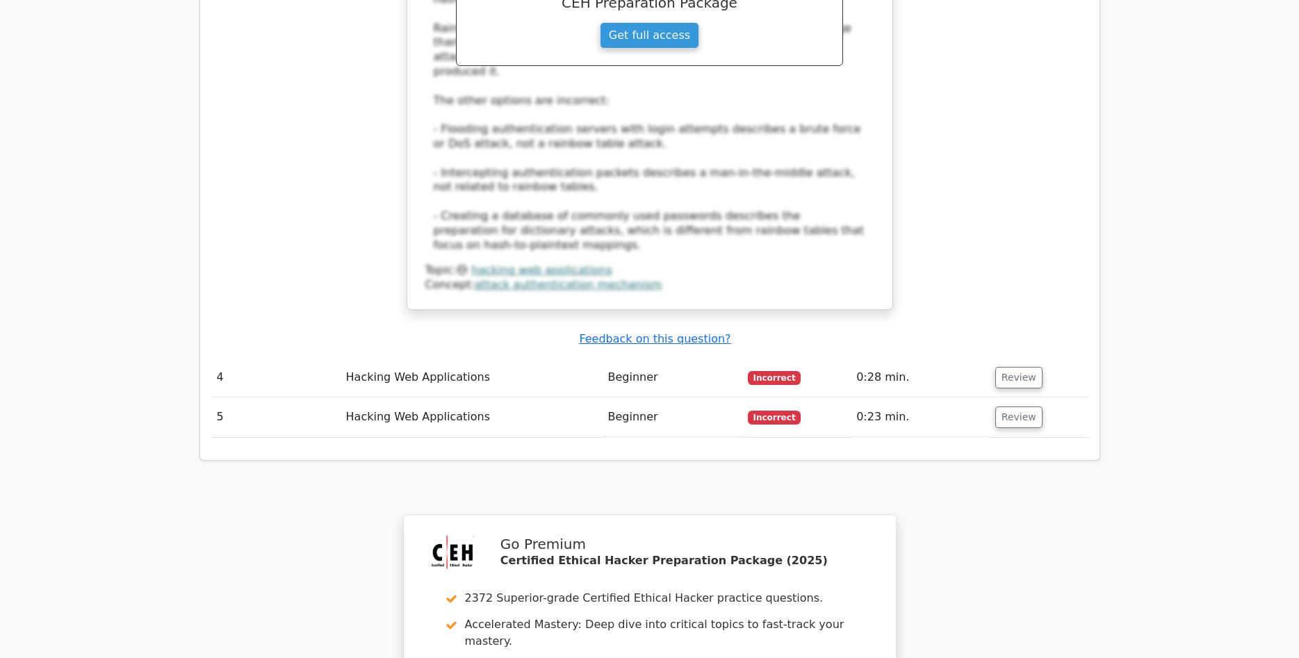
scroll to position [2269, 0]
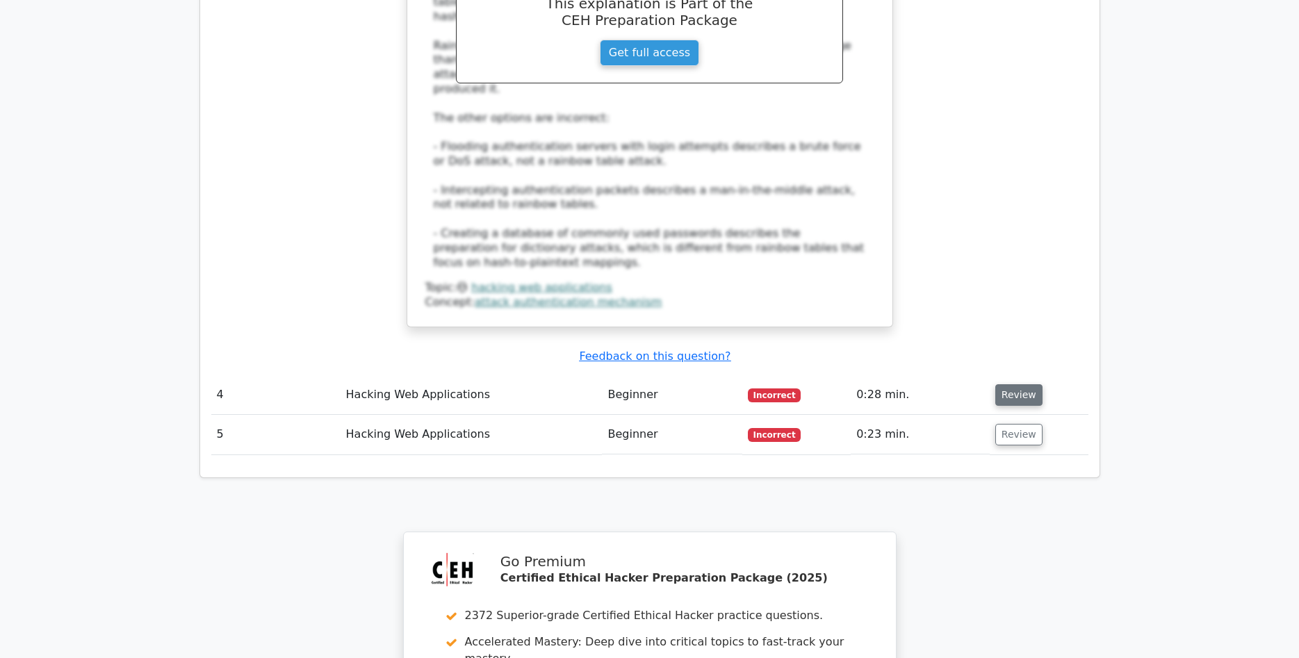
click at [1010, 384] on button "Review" at bounding box center [1019, 395] width 47 height 22
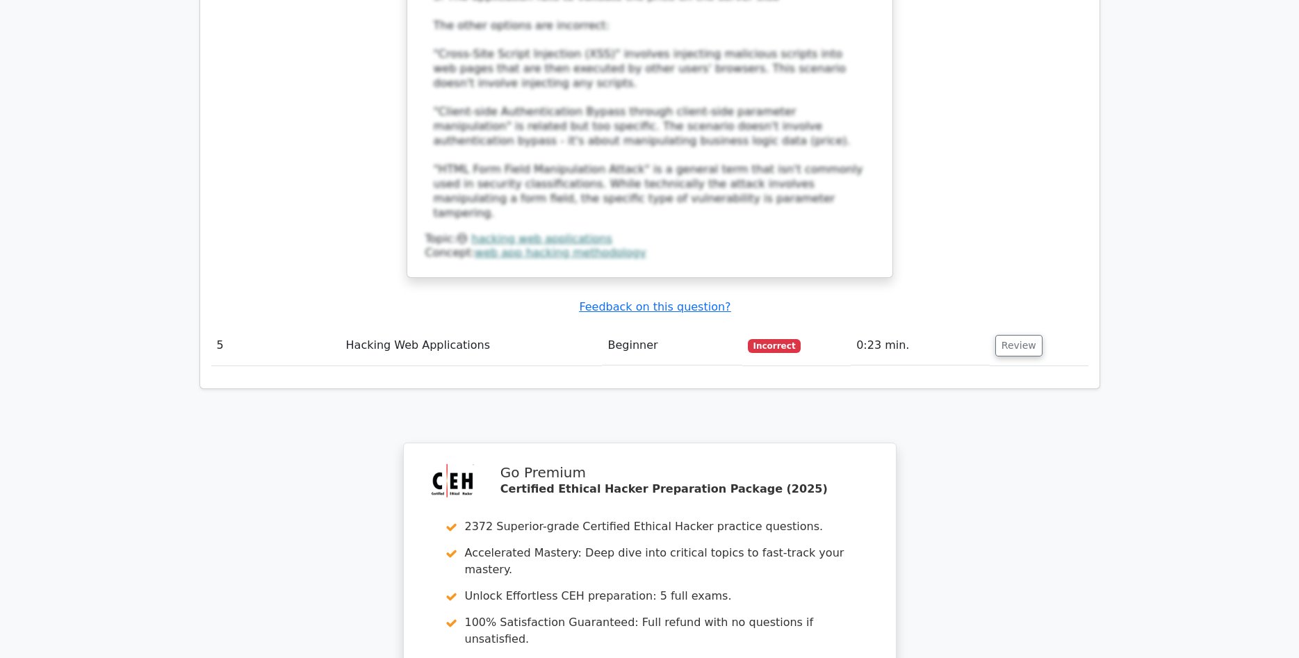
scroll to position [3262, 0]
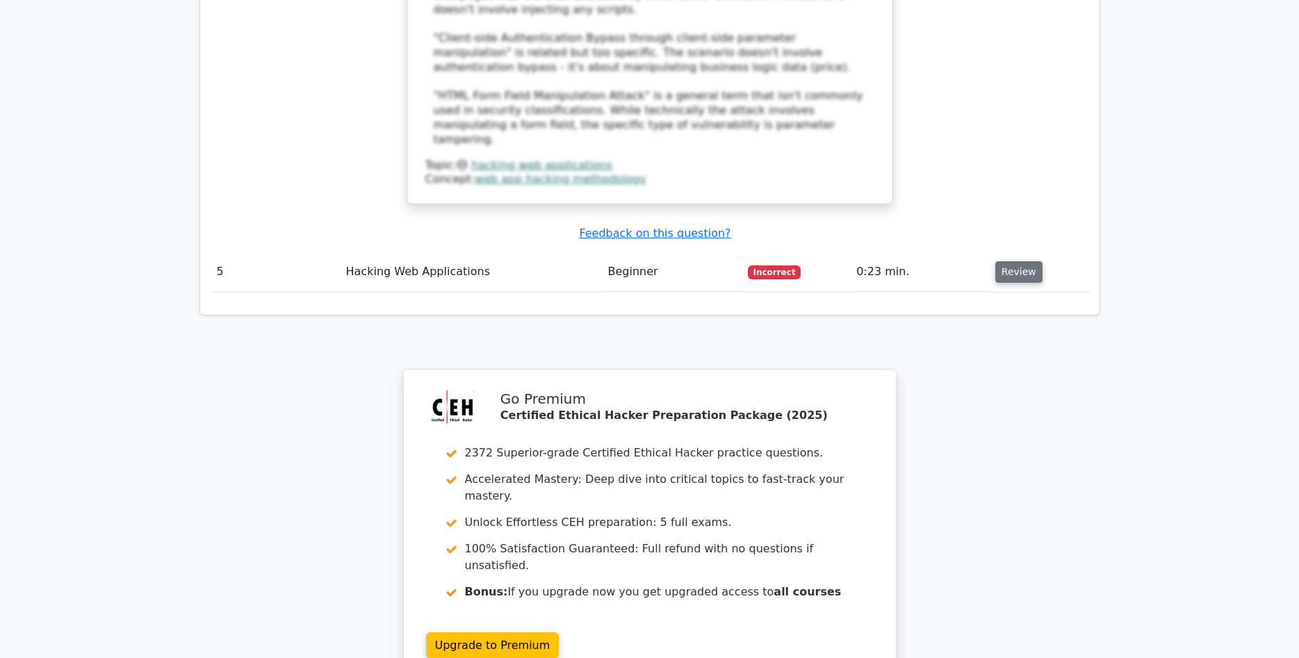
click at [1030, 261] on button "Review" at bounding box center [1019, 272] width 47 height 22
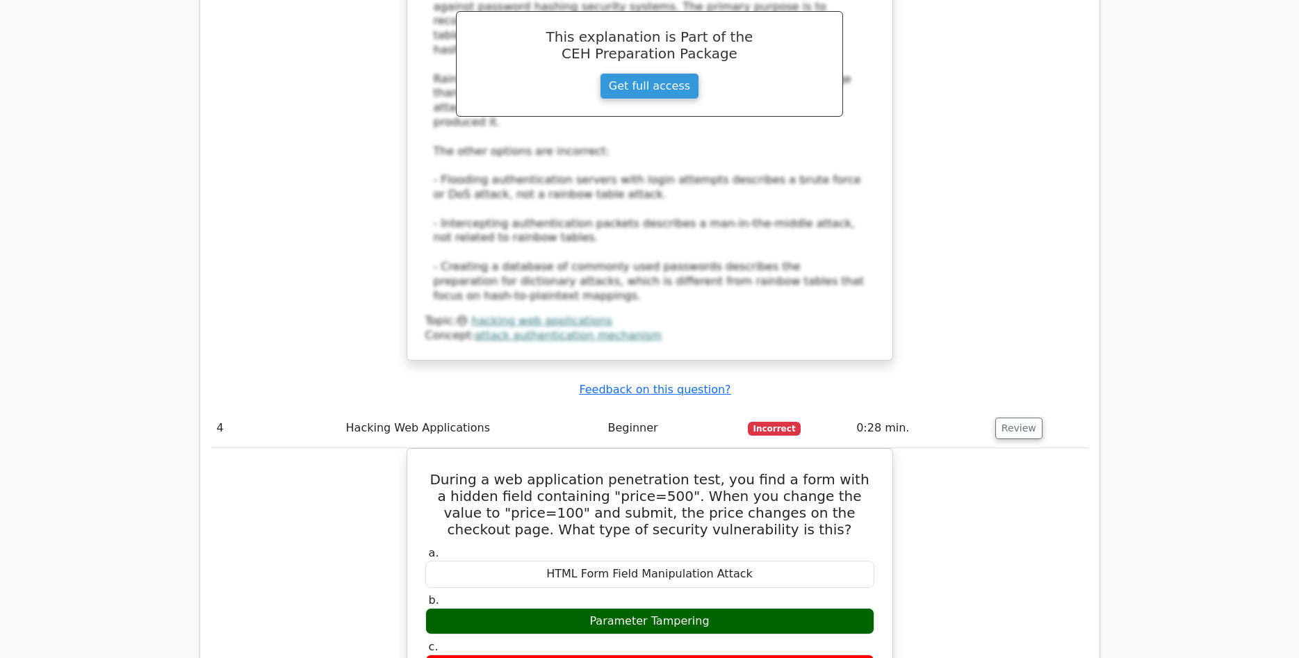
scroll to position [1986, 0]
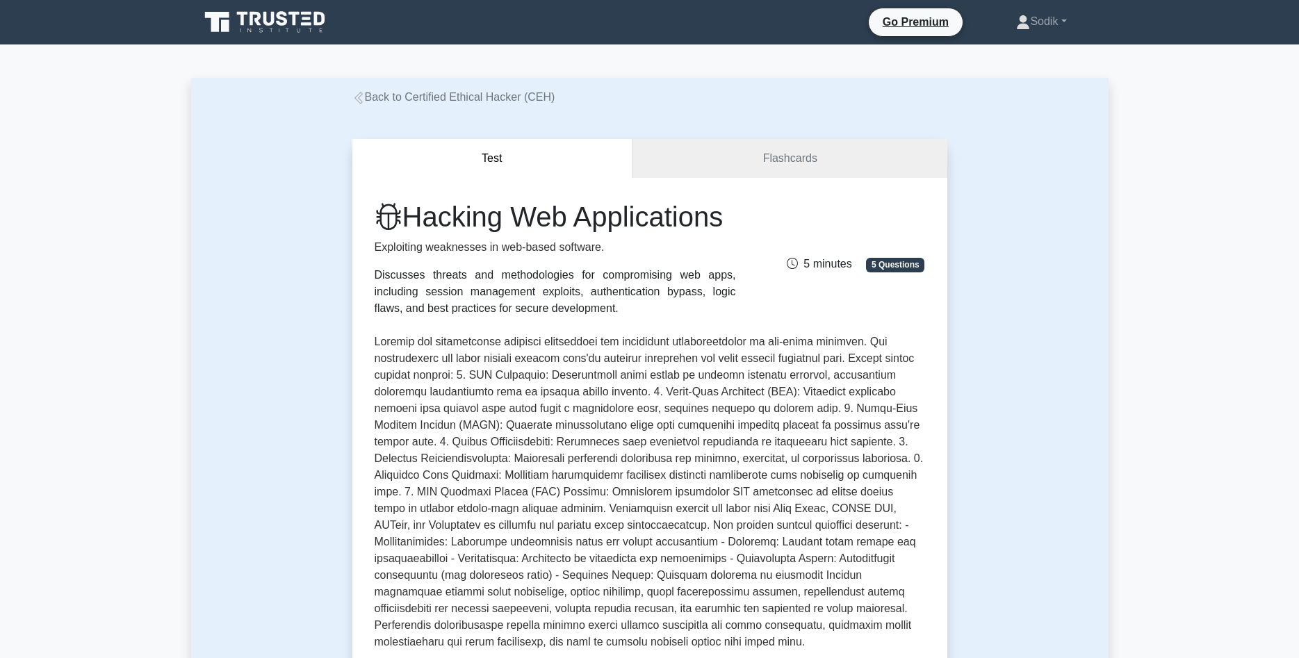
scroll to position [284, 0]
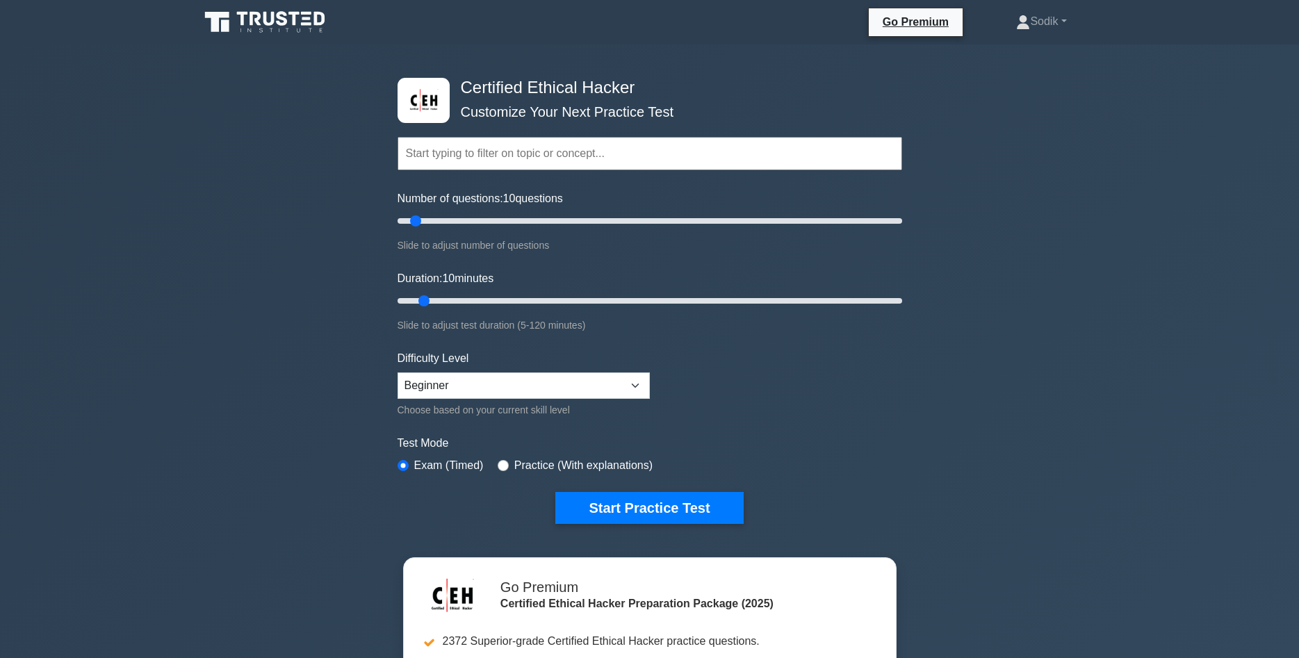
scroll to position [1560, 0]
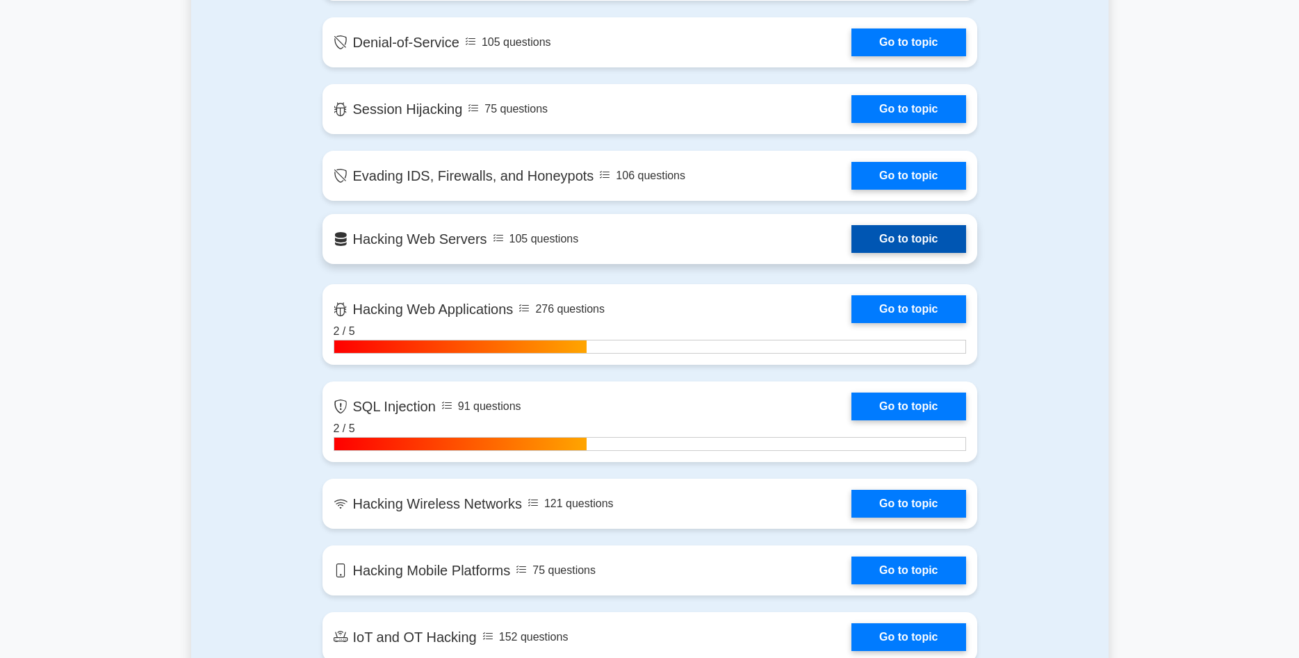
click at [919, 239] on link "Go to topic" at bounding box center [909, 239] width 114 height 28
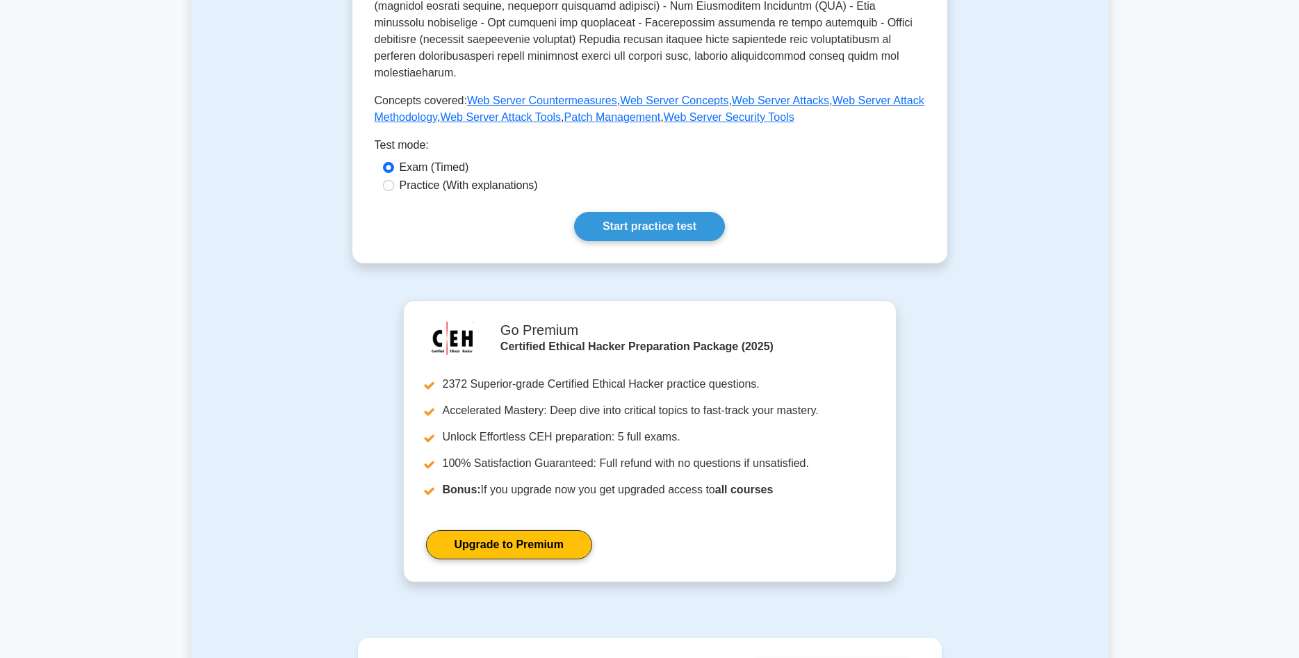
scroll to position [567, 0]
click at [638, 213] on link "Start practice test" at bounding box center [649, 225] width 151 height 29
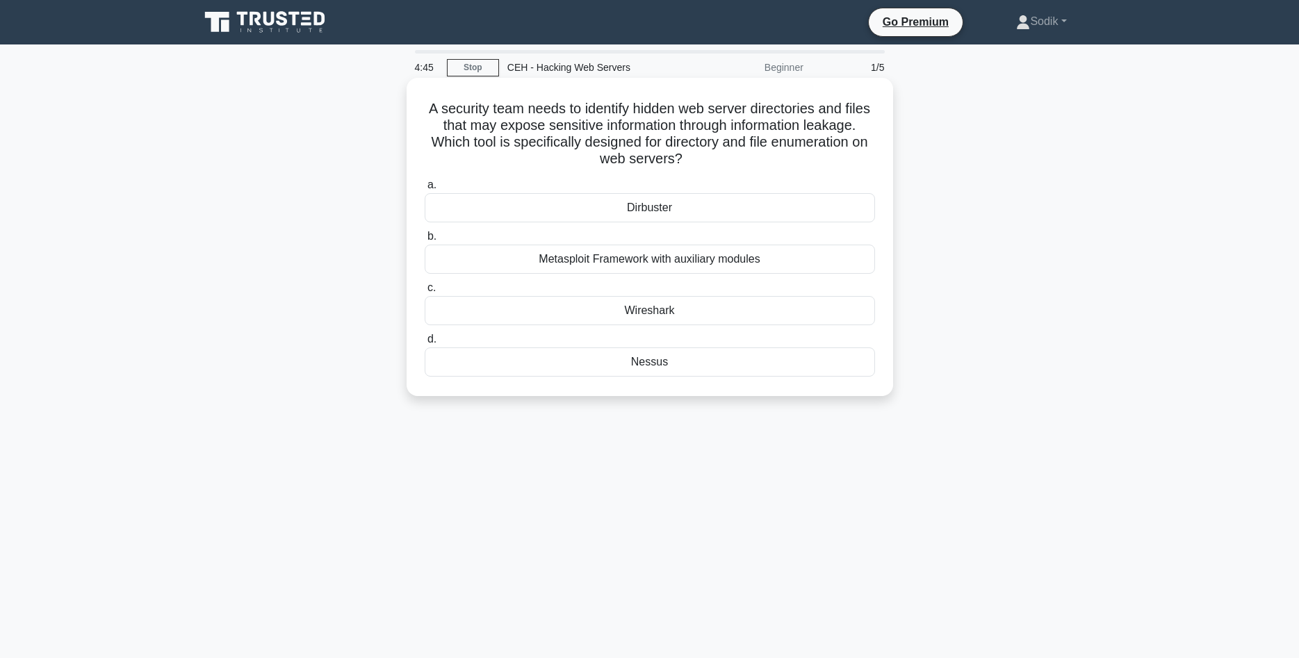
click at [644, 205] on div "Dirbuster" at bounding box center [650, 207] width 451 height 29
click at [425, 190] on input "a. Dirbuster" at bounding box center [425, 185] width 0 height 9
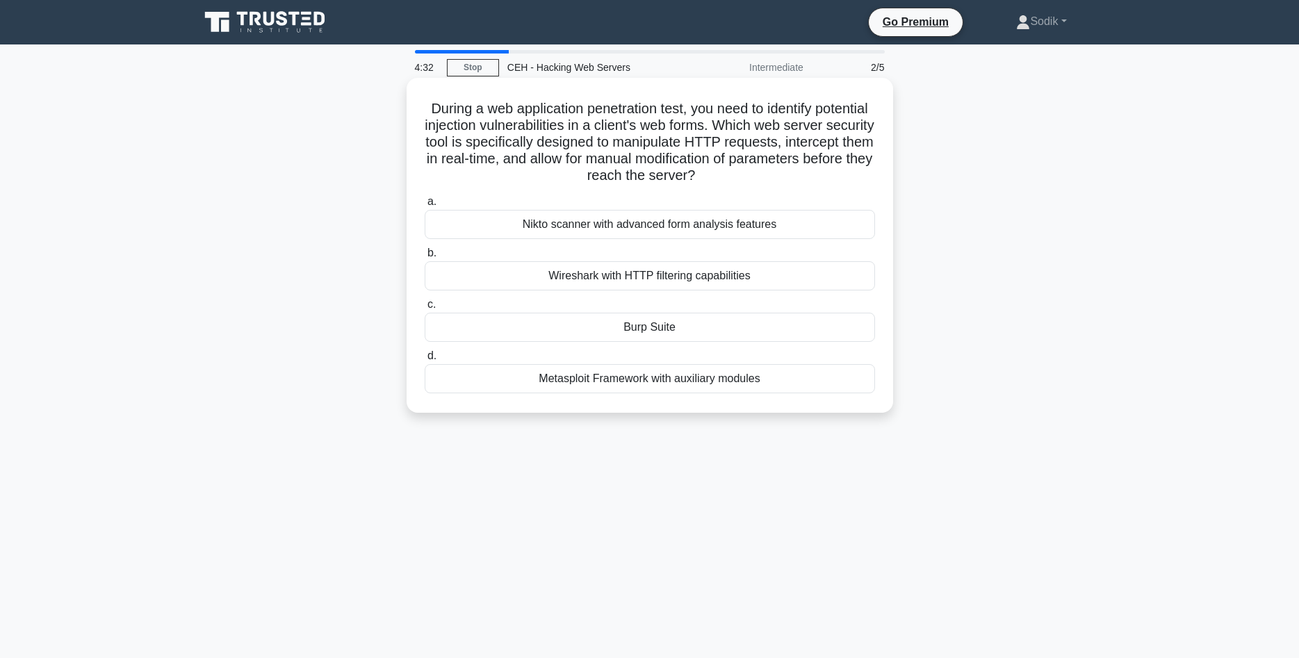
click at [656, 328] on div "Burp Suite" at bounding box center [650, 327] width 451 height 29
click at [425, 309] on input "c. Burp Suite" at bounding box center [425, 304] width 0 height 9
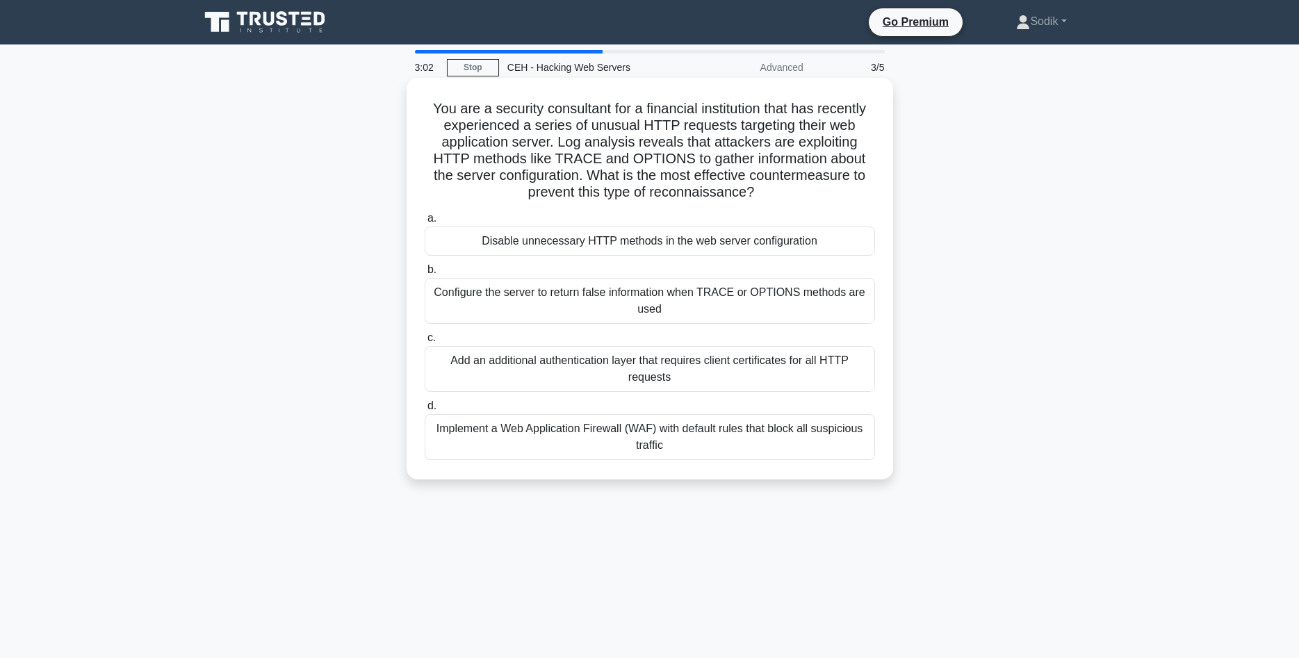
click at [644, 300] on div "Configure the server to return false information when TRACE or OPTIONS methods …" at bounding box center [650, 301] width 451 height 46
click at [425, 275] on input "b. Configure the server to return false information when TRACE or OPTIONS metho…" at bounding box center [425, 270] width 0 height 9
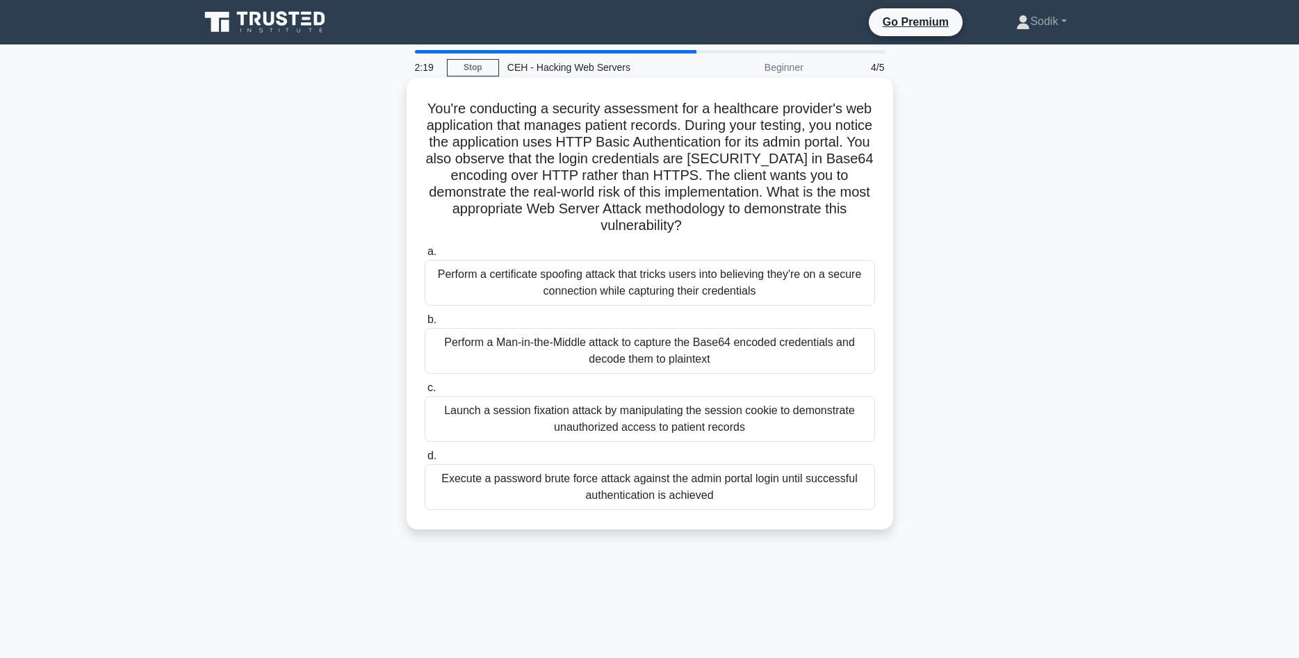
click at [729, 339] on div "Perform a Man-in-the-Middle attack to capture the Base64 encoded credentials an…" at bounding box center [650, 351] width 451 height 46
click at [425, 325] on input "b. Perform a Man-in-the-Middle attack to capture the Base64 encoded credentials…" at bounding box center [425, 320] width 0 height 9
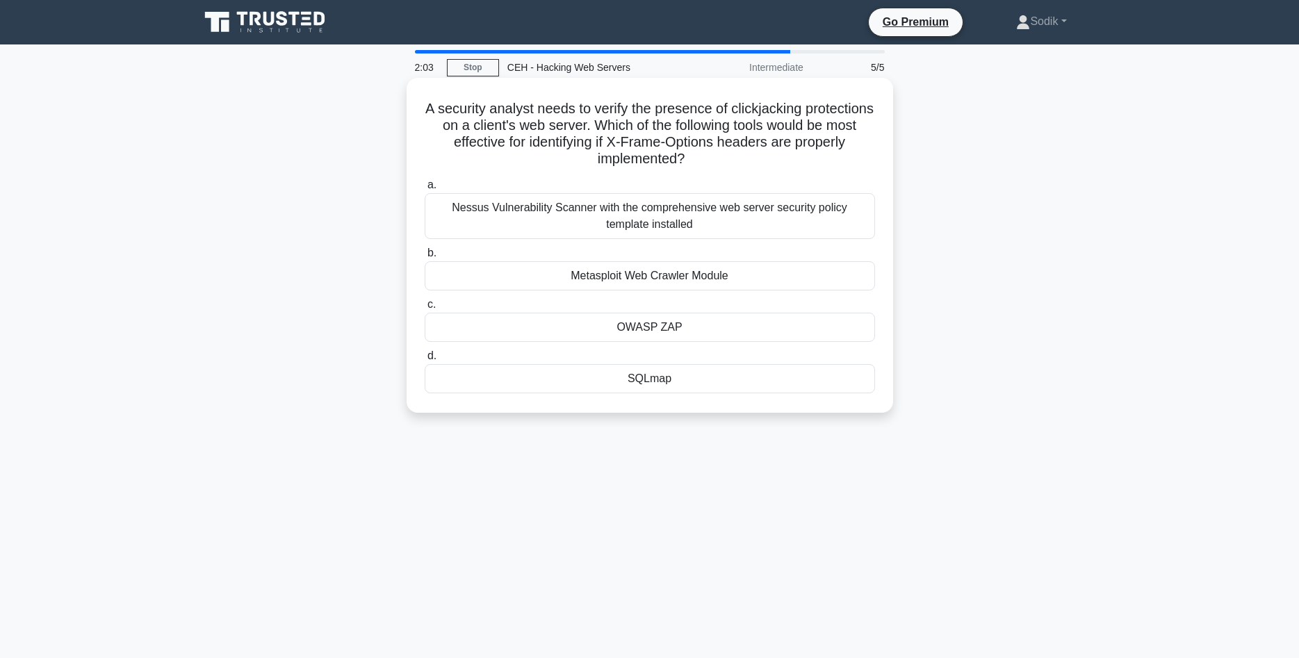
click at [658, 320] on div "OWASP ZAP" at bounding box center [650, 327] width 451 height 29
click at [425, 309] on input "c. OWASP ZAP" at bounding box center [425, 304] width 0 height 9
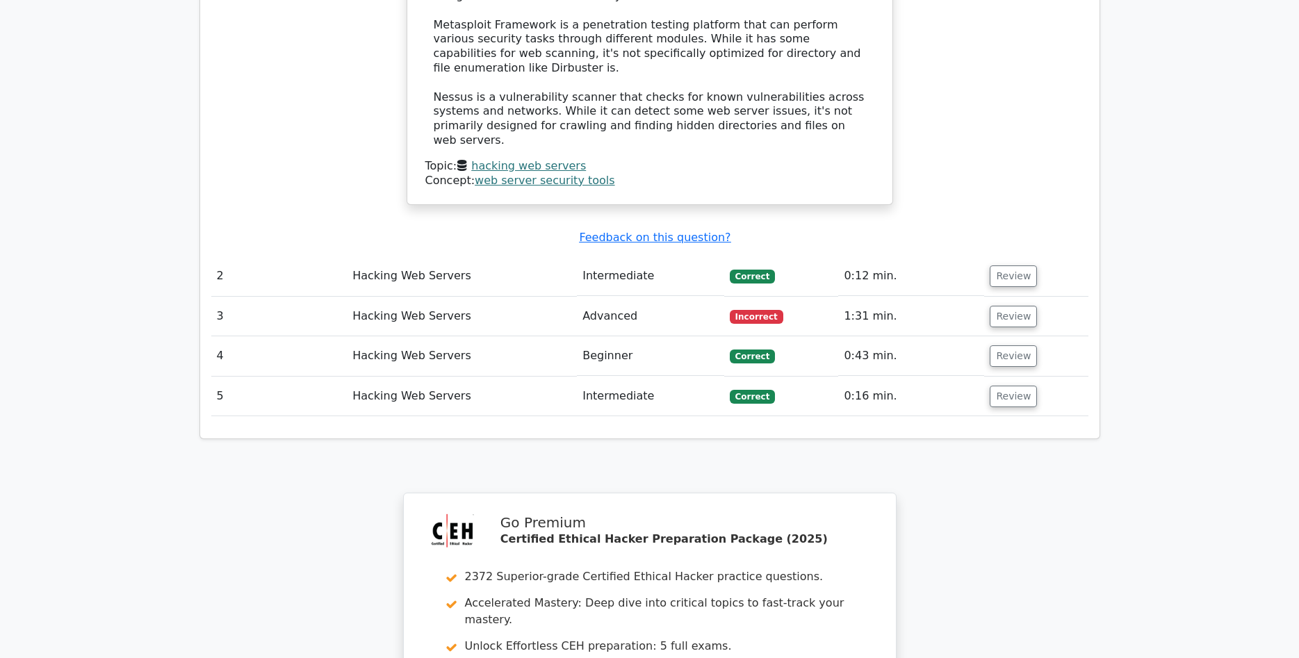
scroll to position [1560, 0]
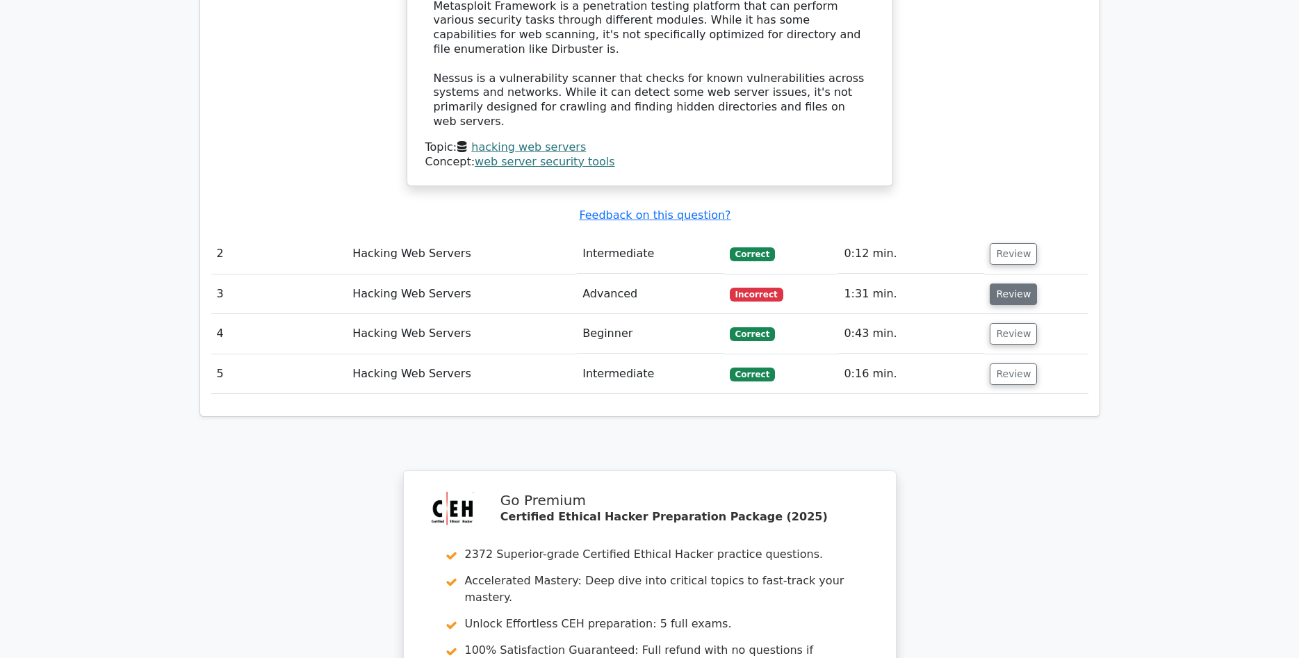
click at [1014, 284] on button "Review" at bounding box center [1013, 295] width 47 height 22
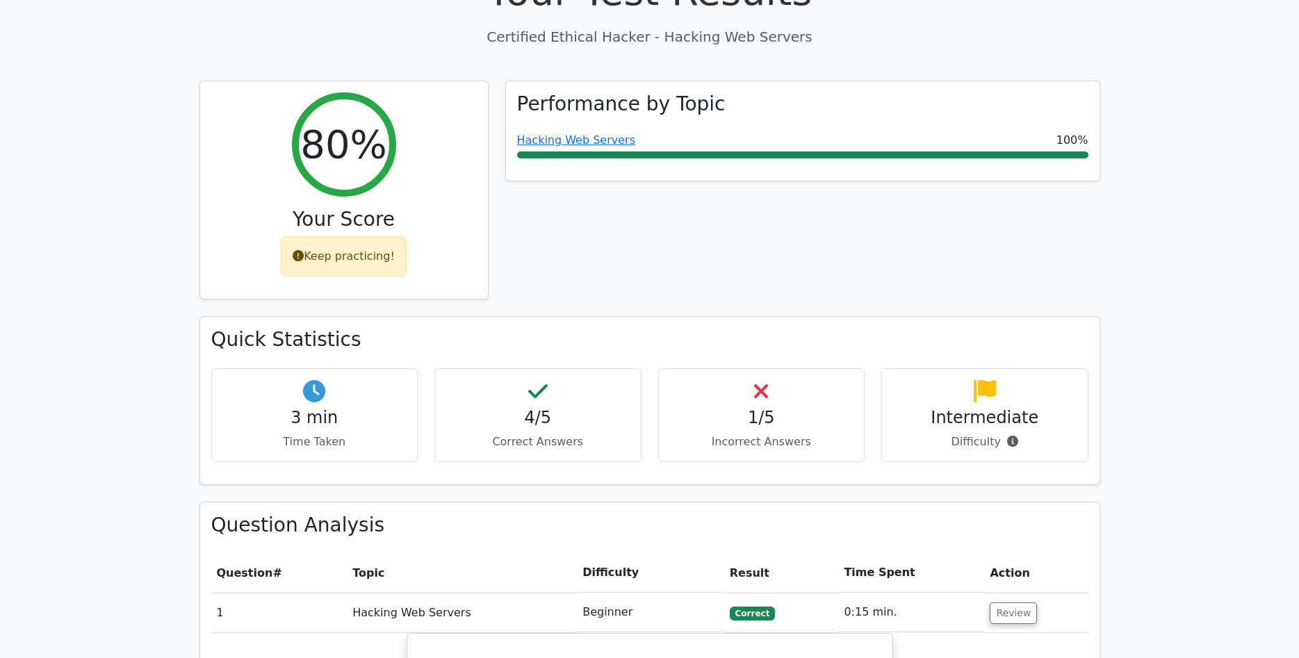
scroll to position [426, 0]
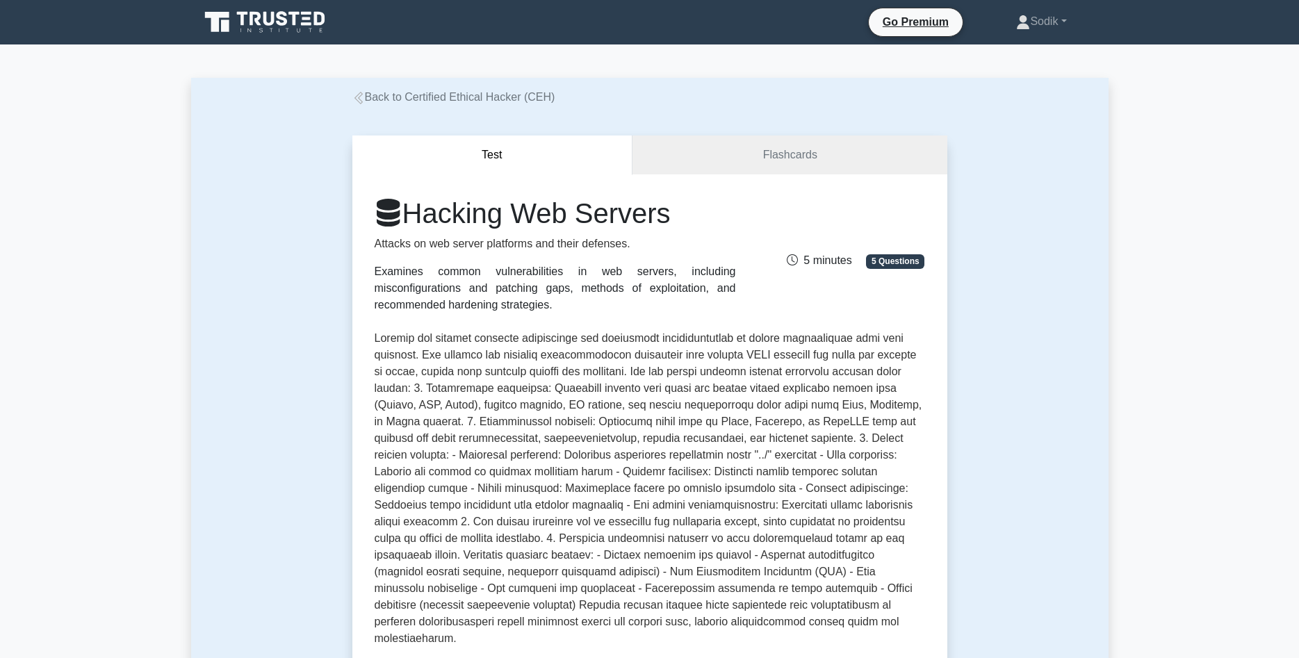
scroll to position [567, 0]
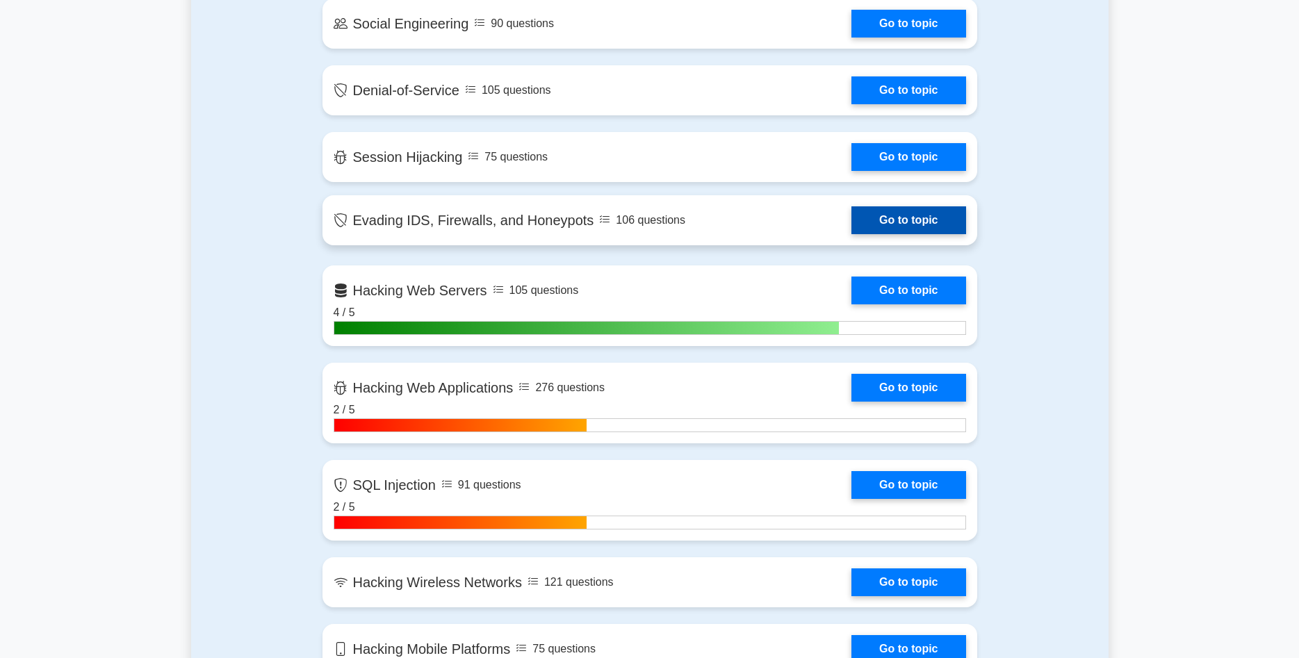
scroll to position [1418, 0]
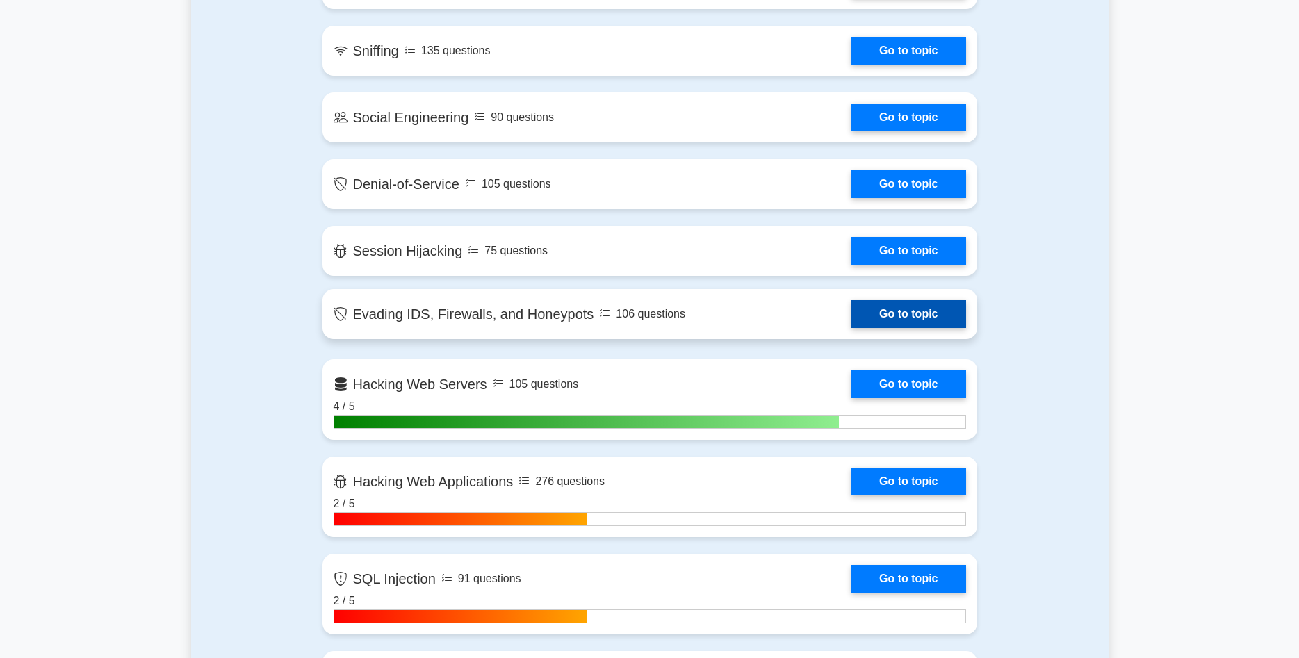
click at [911, 305] on link "Go to topic" at bounding box center [909, 314] width 114 height 28
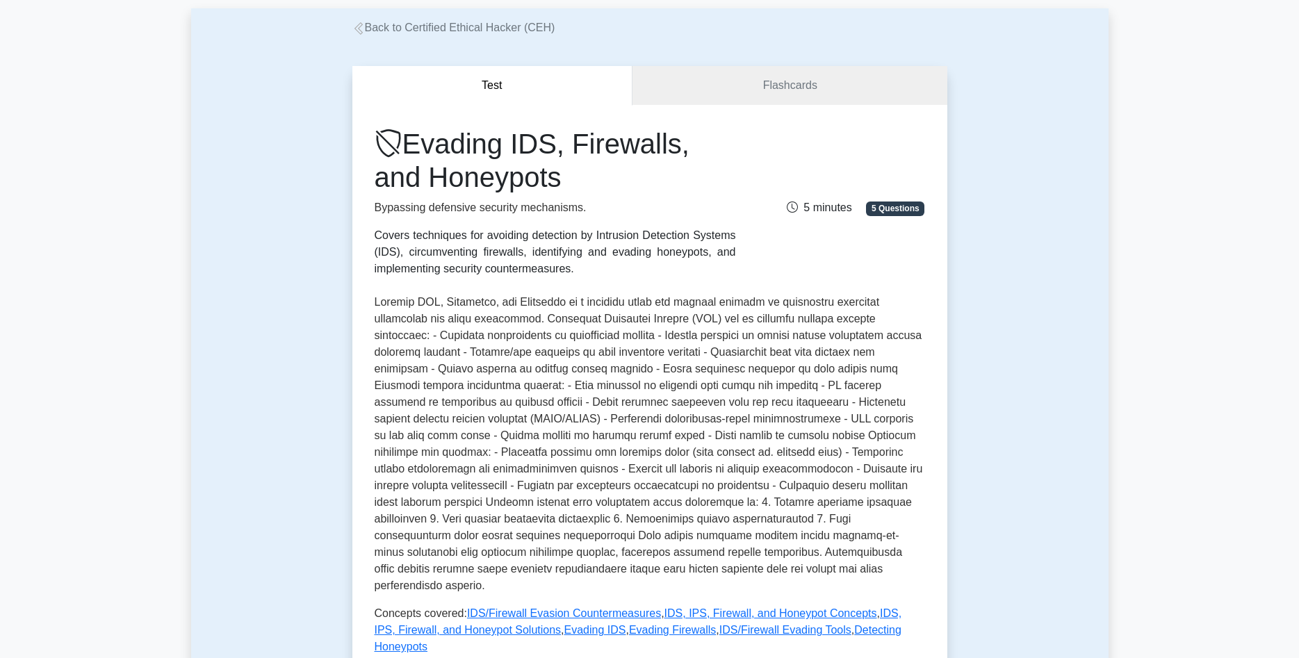
scroll to position [284, 0]
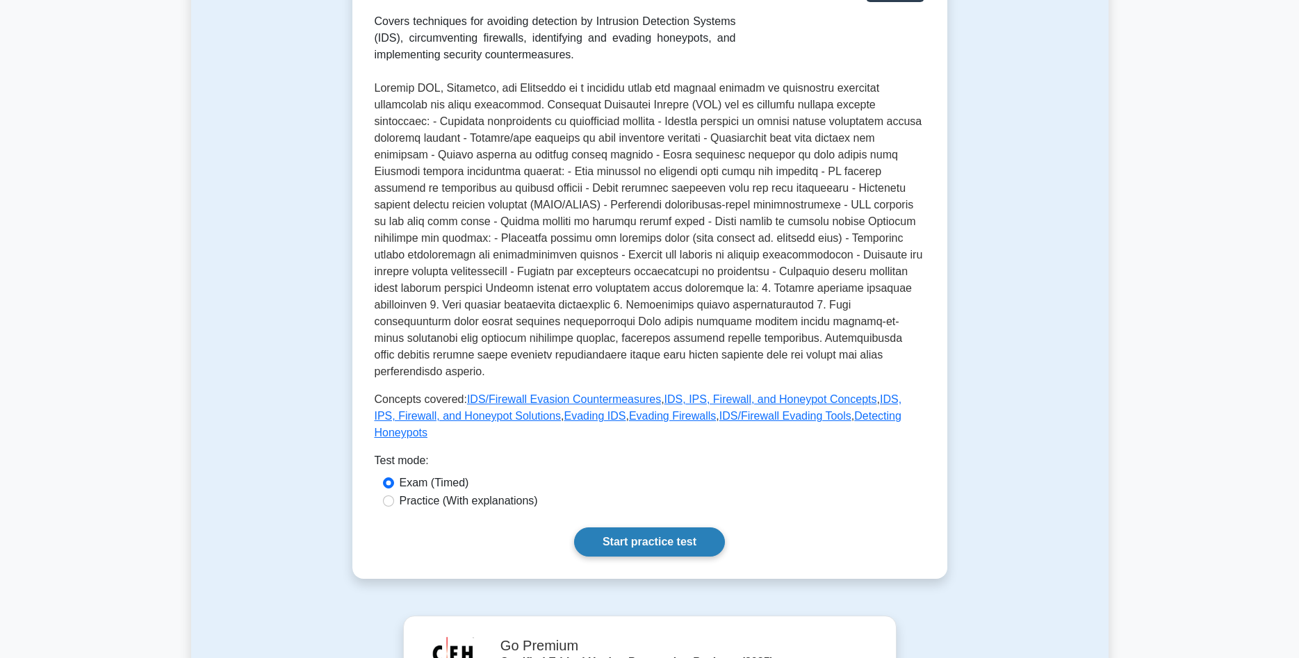
click at [633, 528] on link "Start practice test" at bounding box center [649, 542] width 151 height 29
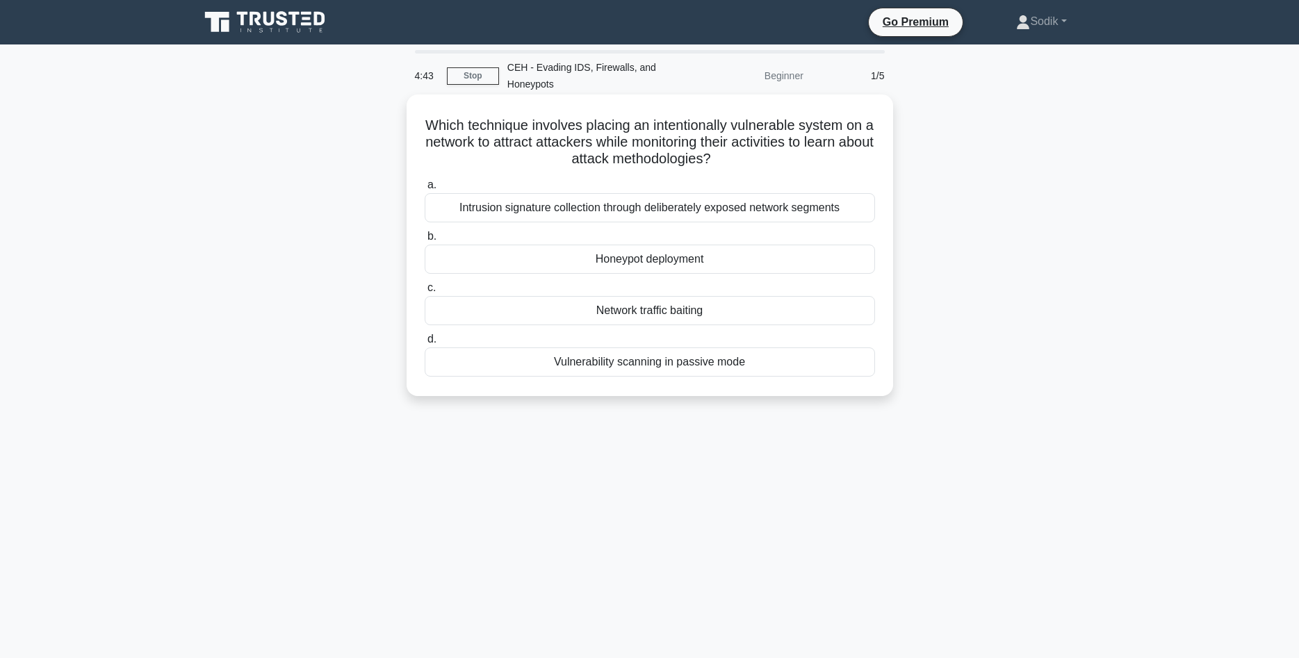
click at [619, 261] on div "Honeypot deployment" at bounding box center [650, 259] width 451 height 29
click at [425, 241] on input "b. Honeypot deployment" at bounding box center [425, 236] width 0 height 9
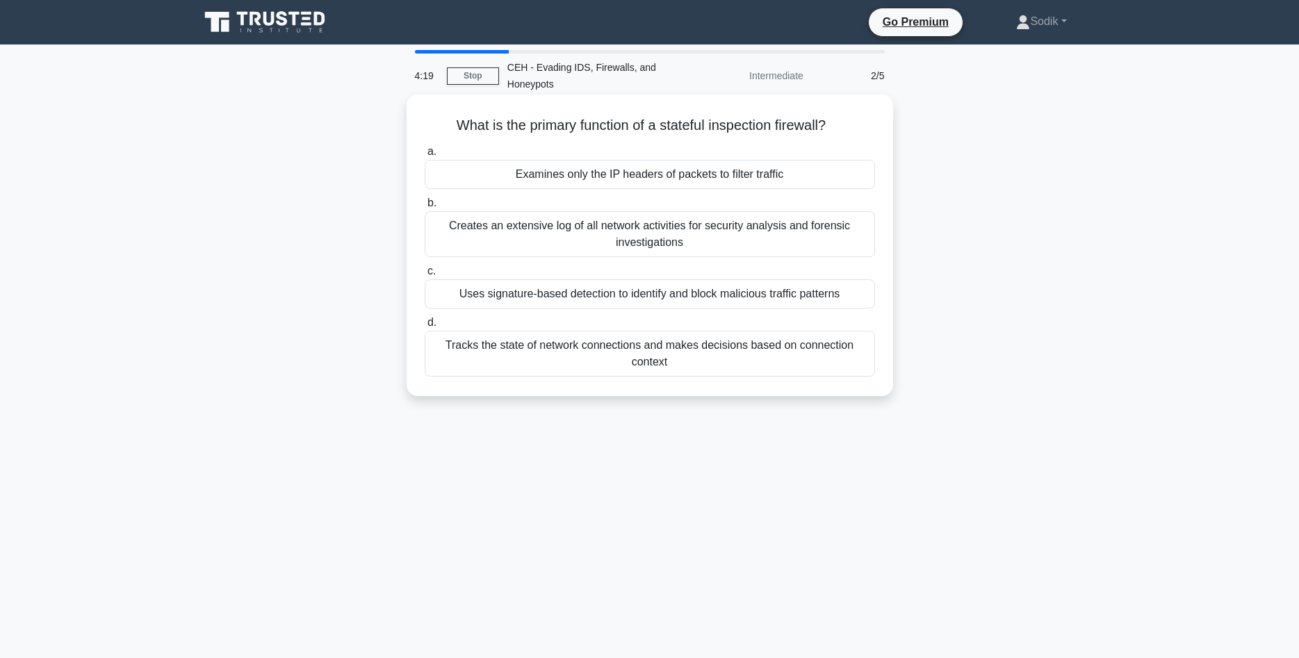
click at [667, 297] on div "Uses signature-based detection to identify and block malicious traffic patterns" at bounding box center [650, 293] width 451 height 29
click at [425, 276] on input "c. Uses signature-based detection to identify and block malicious traffic patte…" at bounding box center [425, 271] width 0 height 9
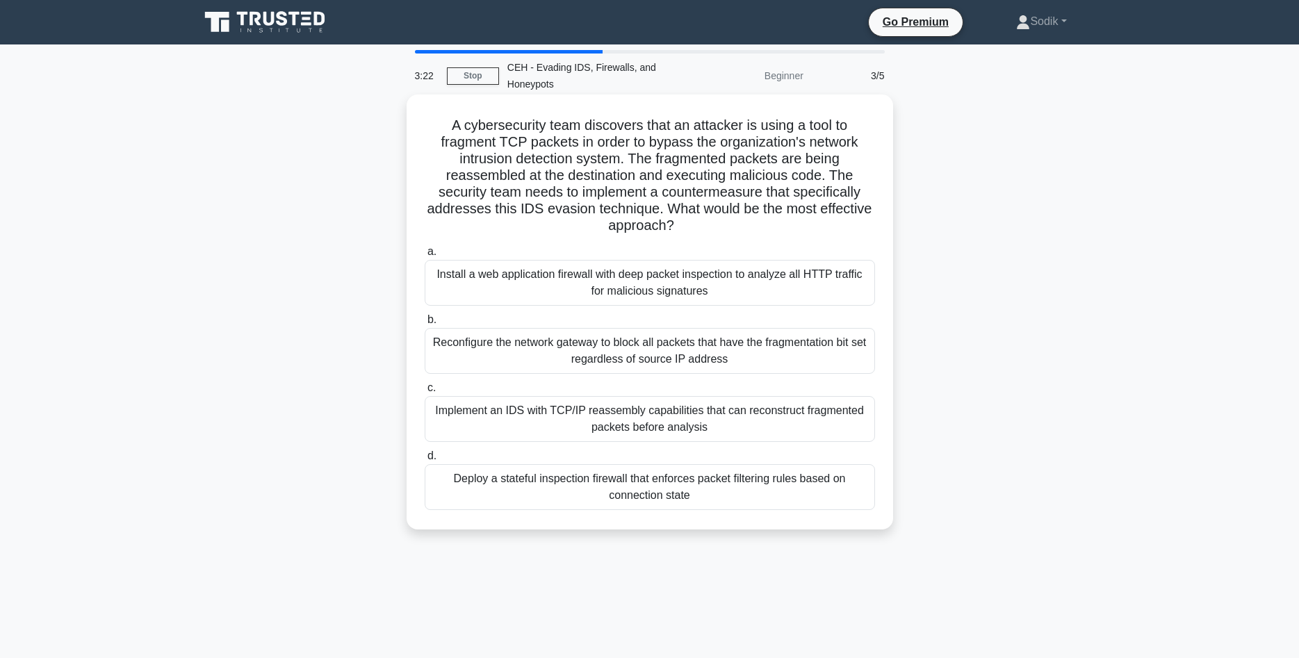
click at [677, 412] on div "Implement an IDS with TCP/IP reassembly capabilities that can reconstruct fragm…" at bounding box center [650, 419] width 451 height 46
click at [425, 393] on input "c. Implement an IDS with TCP/IP reassembly capabilities that can reconstruct fr…" at bounding box center [425, 388] width 0 height 9
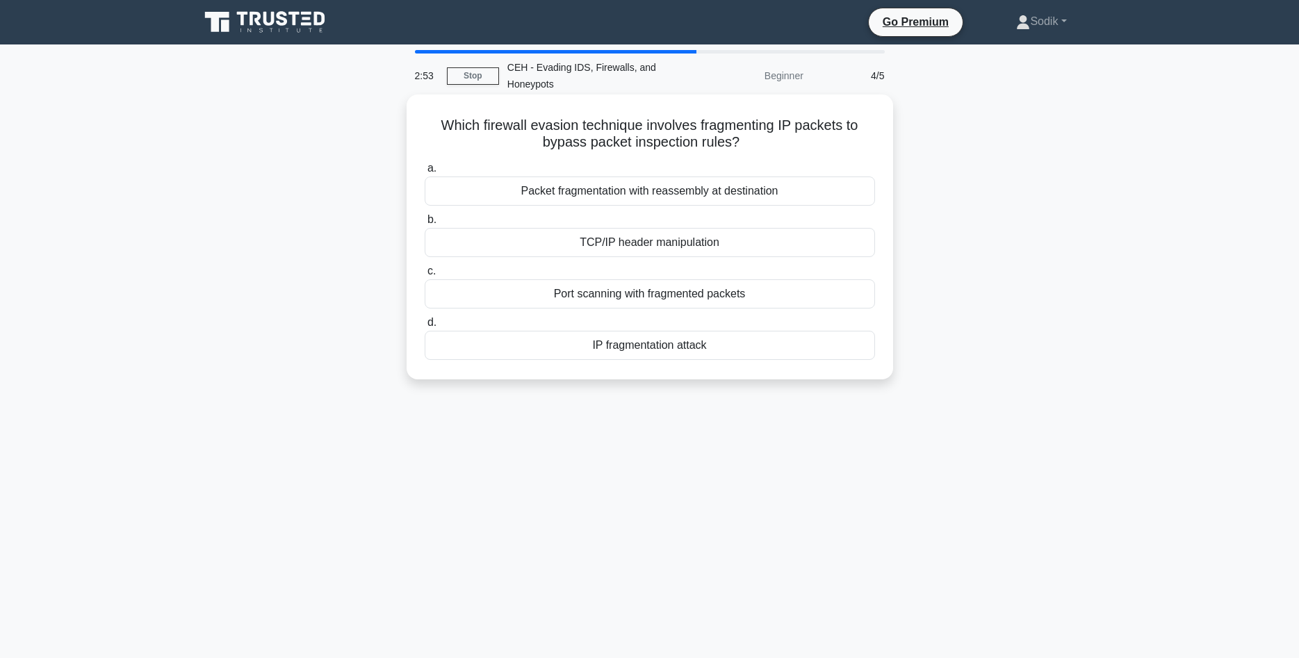
click at [646, 195] on div "Packet fragmentation with reassembly at destination" at bounding box center [650, 191] width 451 height 29
click at [425, 173] on input "a. Packet fragmentation with reassembly at destination" at bounding box center [425, 168] width 0 height 9
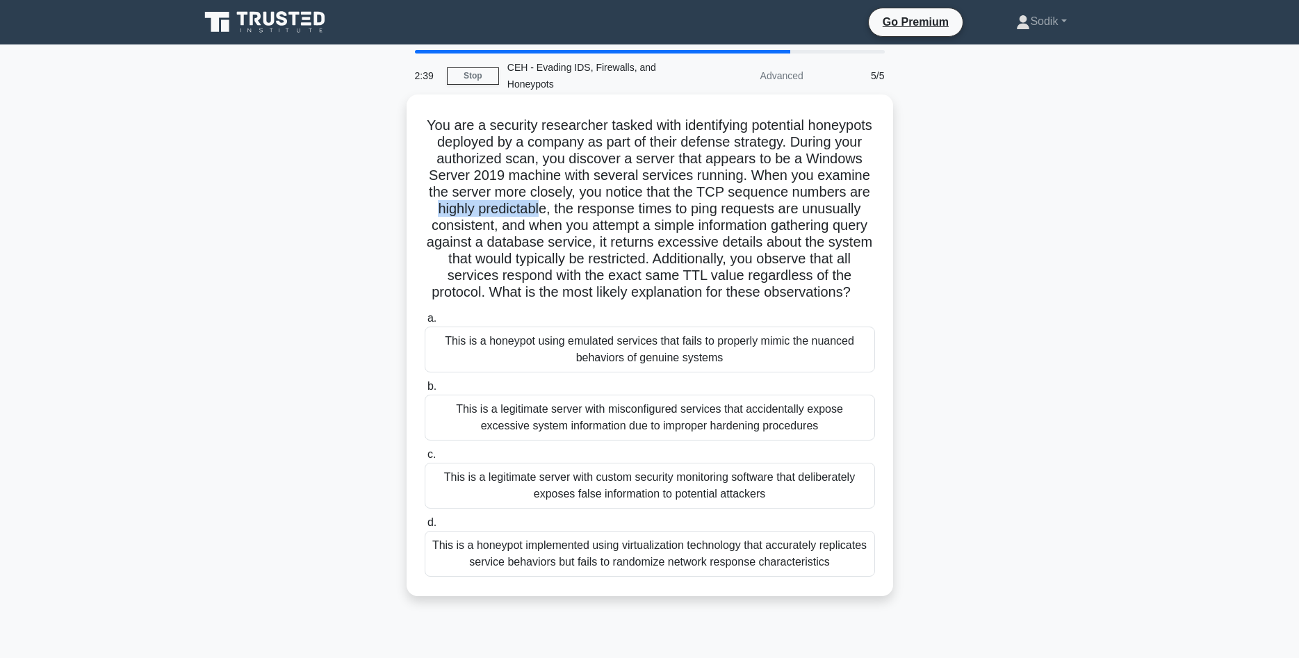
drag, startPoint x: 435, startPoint y: 204, endPoint x: 544, endPoint y: 200, distance: 108.6
click at [544, 200] on h5 "You are a security researcher tasked with identifying potential honeypots deplo…" at bounding box center [649, 209] width 453 height 185
click at [597, 212] on h5 "You are a security researcher tasked with identifying potential honeypots deplo…" at bounding box center [649, 209] width 453 height 185
drag, startPoint x: 681, startPoint y: 214, endPoint x: 540, endPoint y: 216, distance: 141.9
click at [772, 214] on h5 "You are a security researcher tasked with identifying potential honeypots deplo…" at bounding box center [649, 209] width 453 height 185
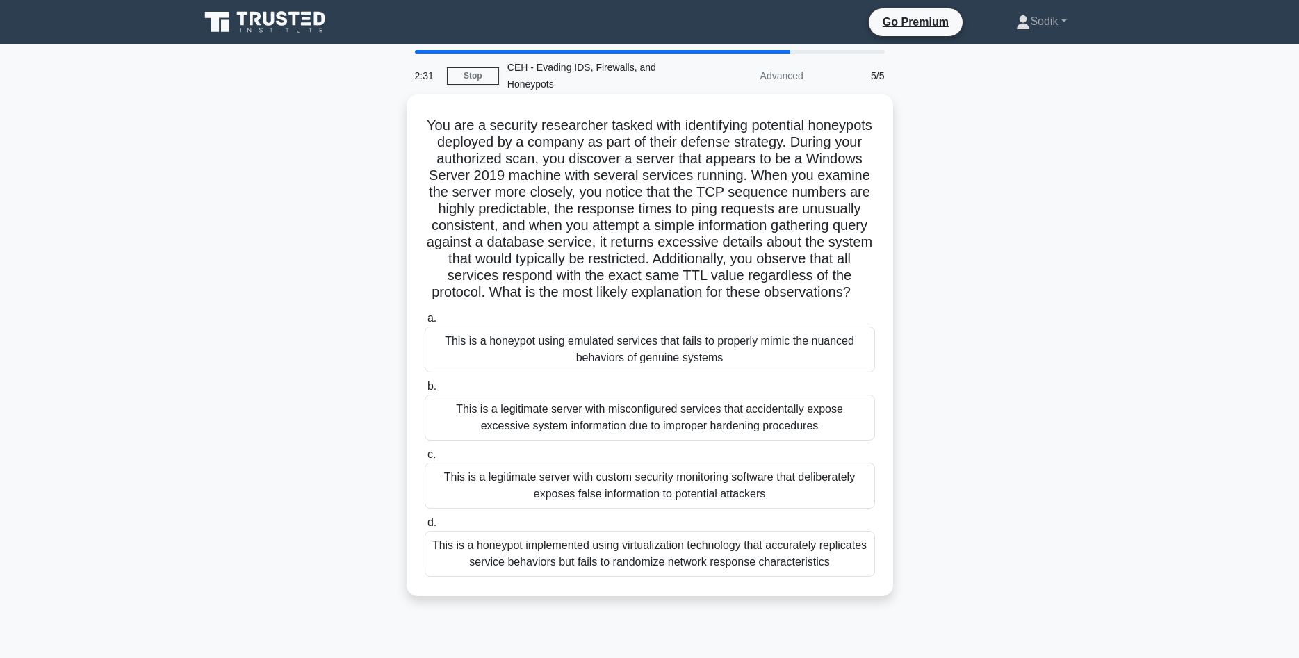
click at [426, 223] on h5 "You are a security researcher tasked with identifying potential honeypots deplo…" at bounding box center [649, 209] width 453 height 185
click at [606, 562] on div "This is a honeypot implemented using virtualization technology that accurately …" at bounding box center [650, 554] width 451 height 46
click at [425, 528] on input "d. This is a honeypot implemented using virtualization technology that accurate…" at bounding box center [425, 523] width 0 height 9
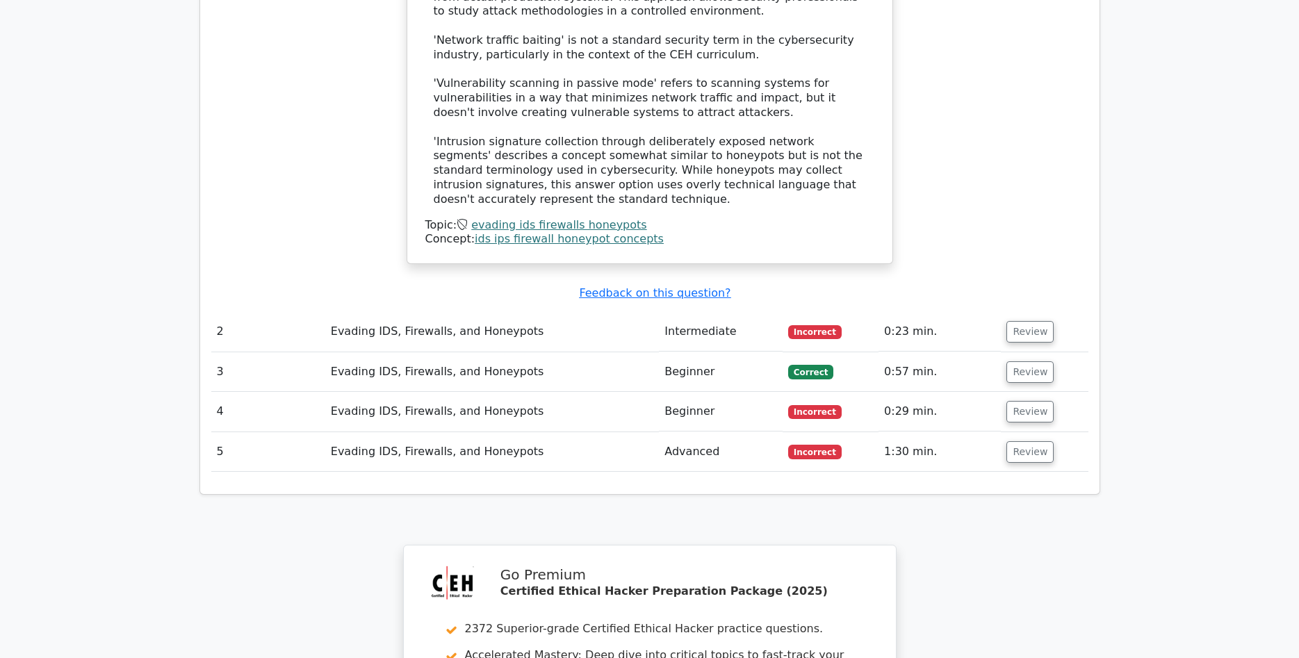
scroll to position [1560, 0]
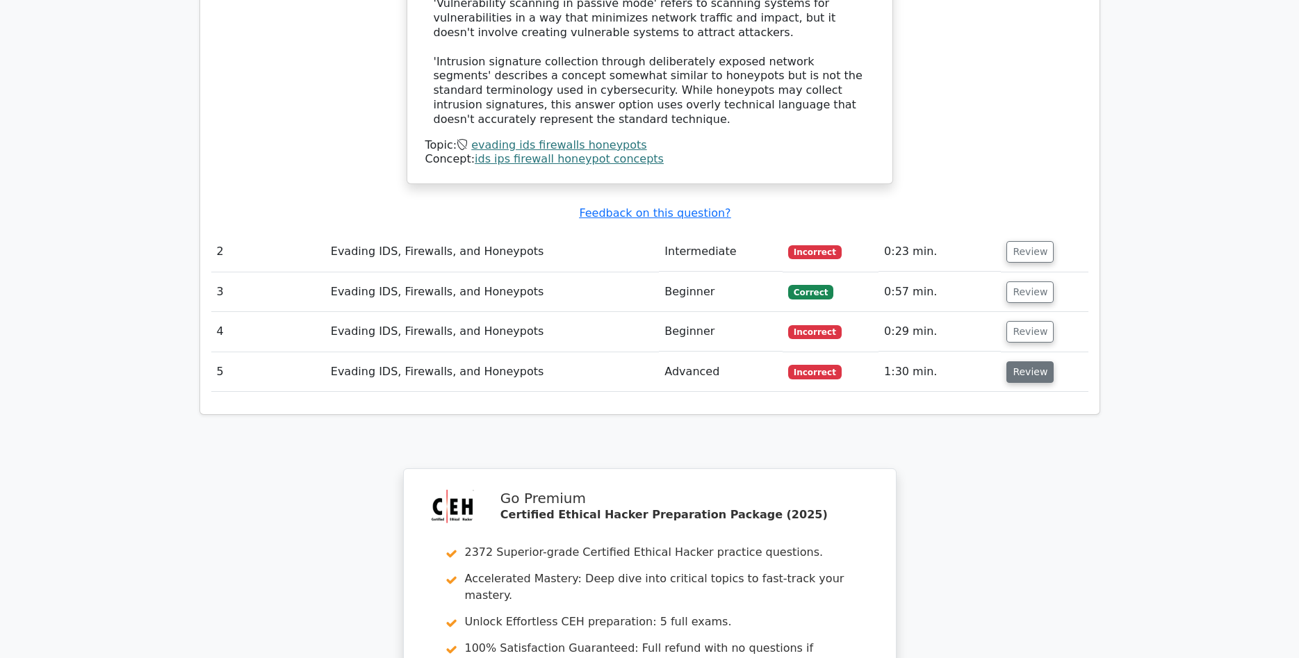
click at [1032, 362] on button "Review" at bounding box center [1030, 373] width 47 height 22
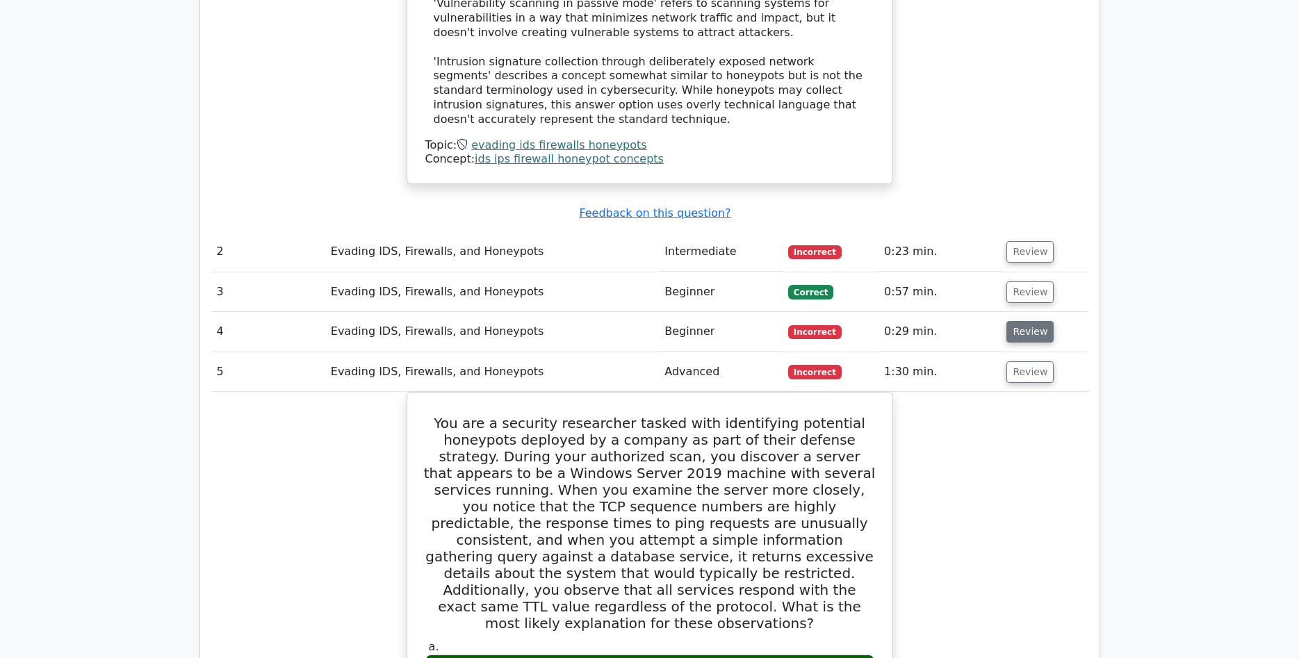
click at [1027, 321] on button "Review" at bounding box center [1030, 332] width 47 height 22
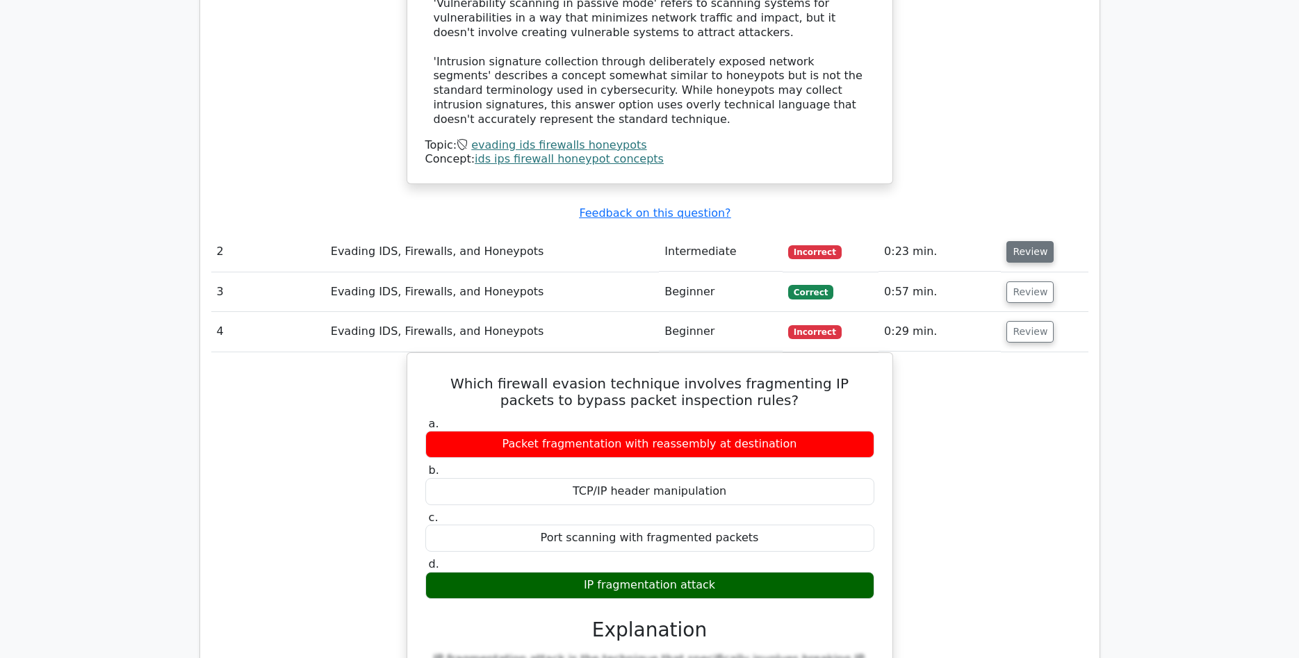
click at [1016, 241] on button "Review" at bounding box center [1030, 252] width 47 height 22
